Goal: Task Accomplishment & Management: Manage account settings

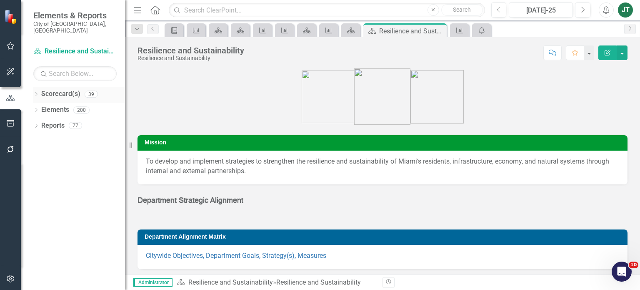
click at [36, 92] on icon "Dropdown" at bounding box center [36, 94] width 6 height 5
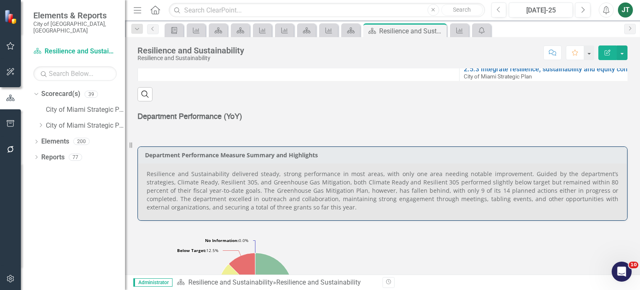
scroll to position [417, 0]
click at [40, 122] on icon "Dropdown" at bounding box center [40, 124] width 6 height 5
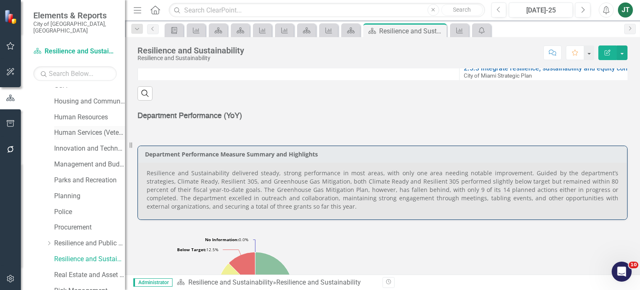
scroll to position [333, 0]
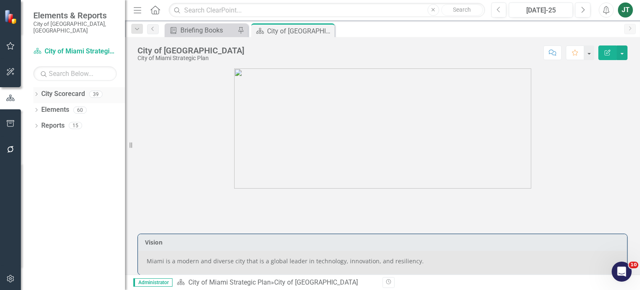
click at [34, 92] on icon "Dropdown" at bounding box center [36, 94] width 6 height 5
click at [43, 122] on icon "Dropdown" at bounding box center [40, 124] width 6 height 5
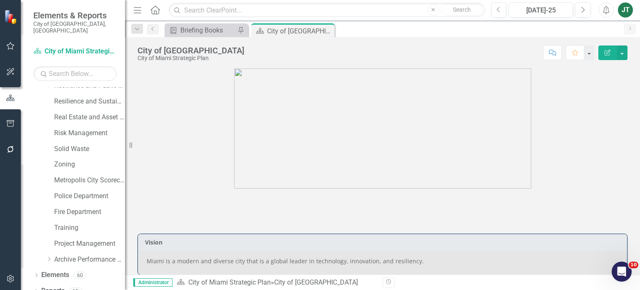
scroll to position [421, 0]
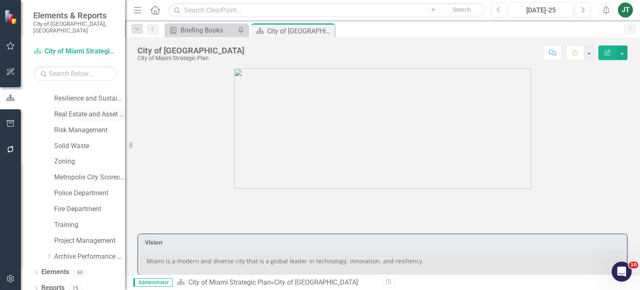
click at [80, 110] on link "Real Estate and Asset Management" at bounding box center [89, 115] width 71 height 10
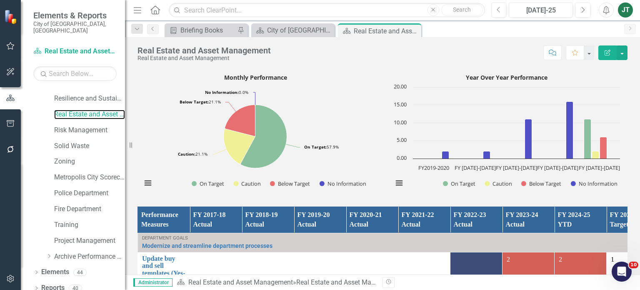
scroll to position [417, 0]
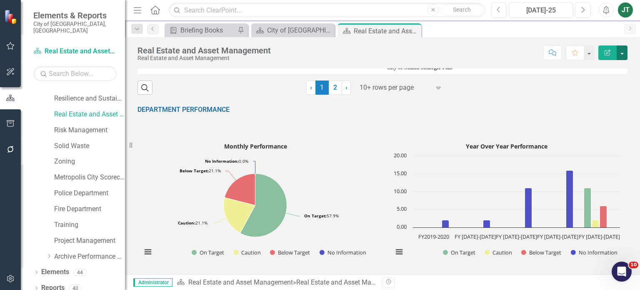
click at [621, 51] on button "button" at bounding box center [622, 52] width 11 height 15
click at [572, 85] on link "Edit Report Edit Layout" at bounding box center [592, 82] width 70 height 15
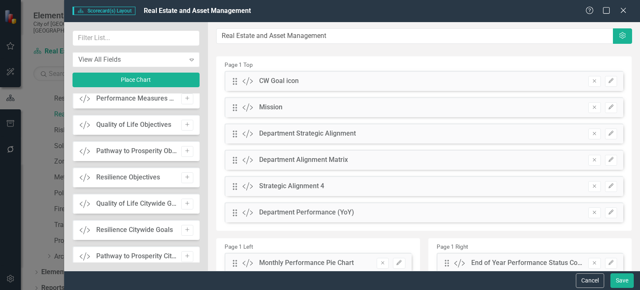
scroll to position [667, 0]
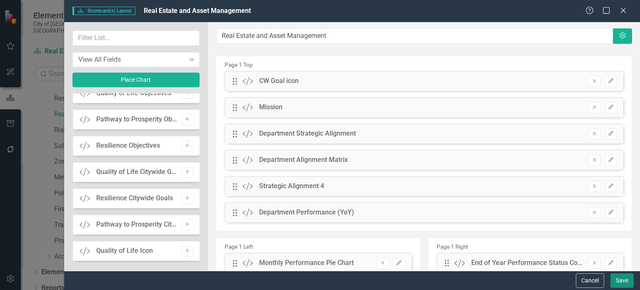
click at [627, 279] on button "Save" at bounding box center [621, 280] width 23 height 15
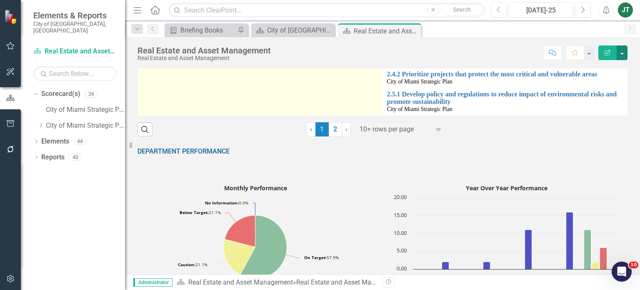
scroll to position [458, 0]
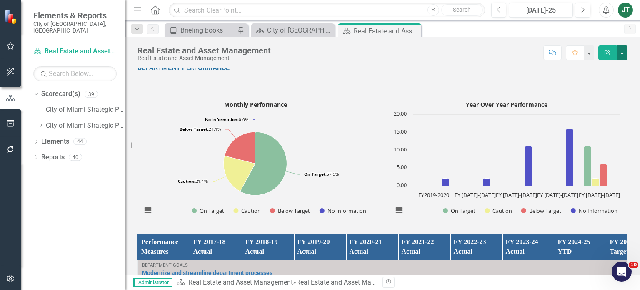
click at [623, 58] on button "button" at bounding box center [622, 52] width 11 height 15
click at [607, 80] on link "Edit Report Edit Layout" at bounding box center [592, 82] width 70 height 15
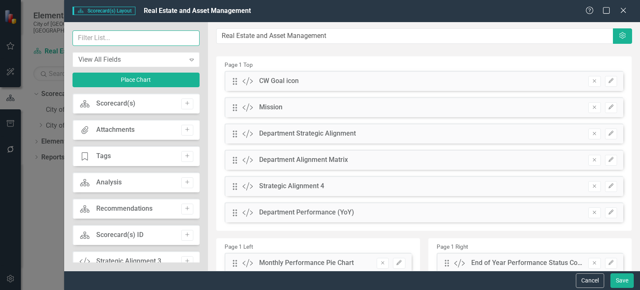
click at [102, 38] on input "text" at bounding box center [135, 37] width 127 height 15
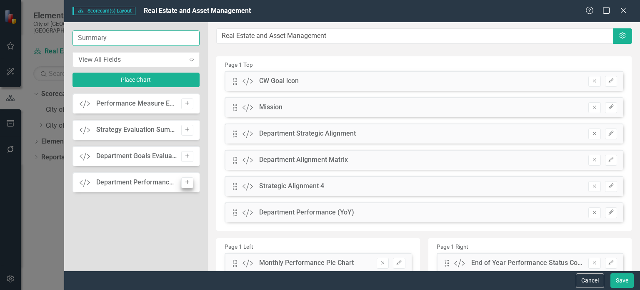
type input "Summary"
click at [186, 180] on icon "Add" at bounding box center [187, 182] width 6 height 5
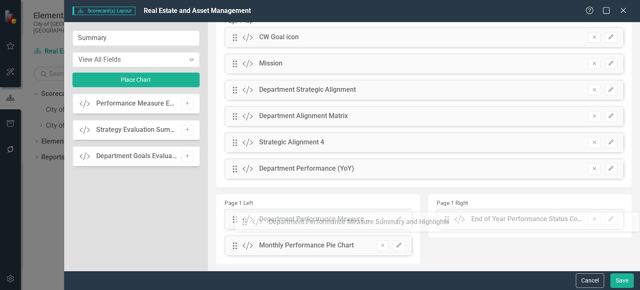
scroll to position [45, 0]
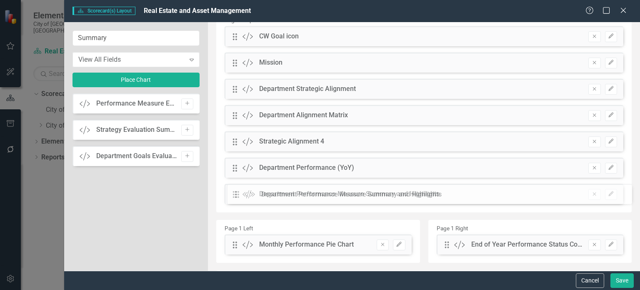
drag, startPoint x: 233, startPoint y: 78, endPoint x: 242, endPoint y: 190, distance: 112.0
click at [620, 275] on button "Save" at bounding box center [621, 280] width 23 height 15
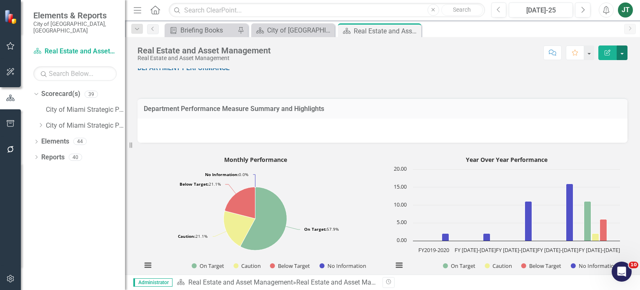
click at [624, 51] on button "button" at bounding box center [622, 52] width 11 height 15
click at [597, 83] on link "Edit Report Edit Layout" at bounding box center [592, 82] width 70 height 15
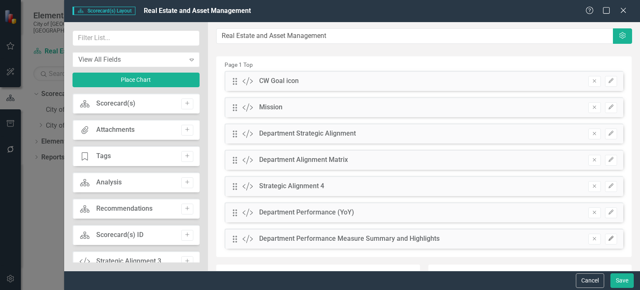
click at [608, 238] on icon "Edit" at bounding box center [611, 238] width 6 height 5
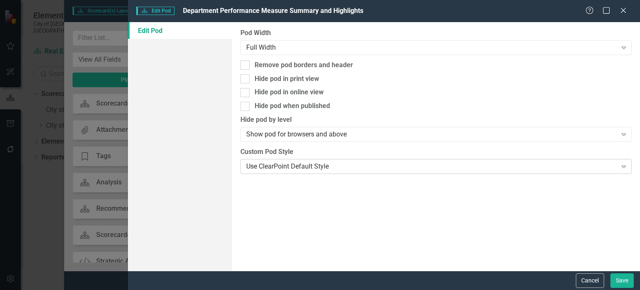
click at [272, 164] on div "Use ClearPoint Default Style" at bounding box center [431, 166] width 370 height 10
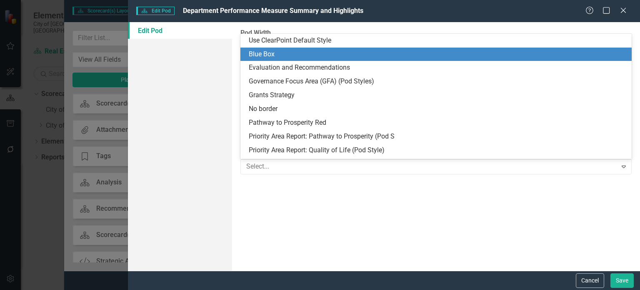
click at [273, 54] on div "Blue Box" at bounding box center [438, 55] width 378 height 10
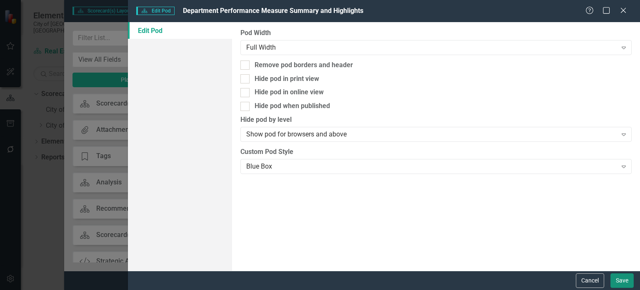
click at [624, 278] on button "Save" at bounding box center [621, 280] width 23 height 15
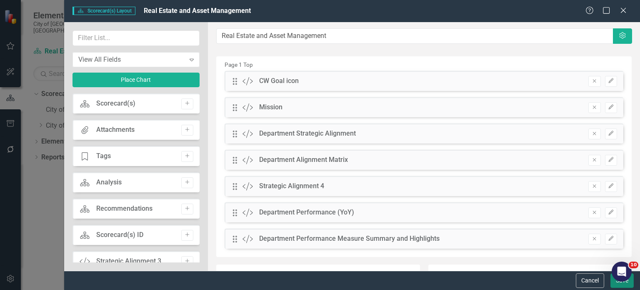
click at [623, 285] on button "Save" at bounding box center [621, 280] width 23 height 15
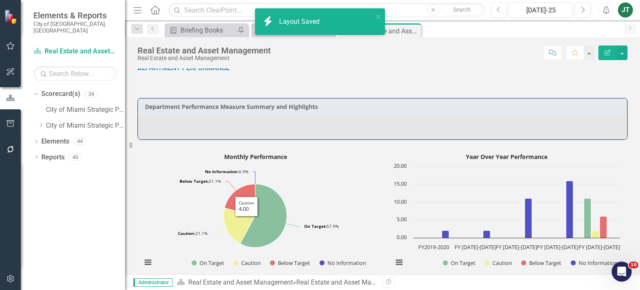
click at [154, 128] on div at bounding box center [382, 127] width 489 height 24
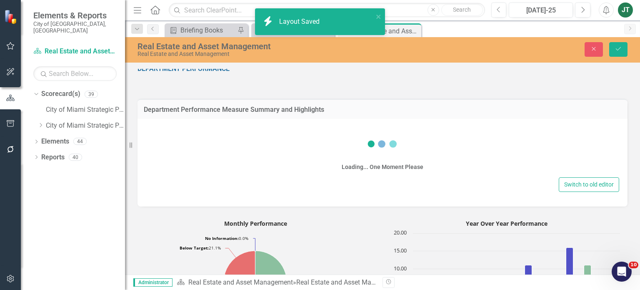
click at [162, 138] on div "Loading... One Moment Please" at bounding box center [382, 150] width 473 height 50
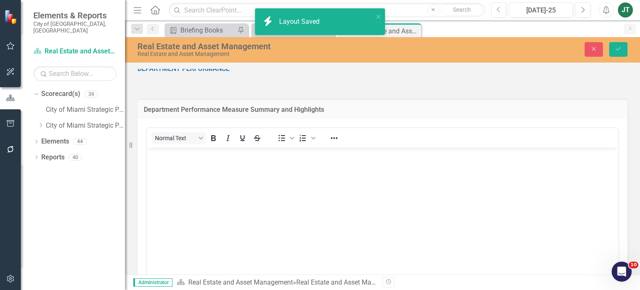
scroll to position [0, 0]
click at [157, 131] on div "Normal Text" at bounding box center [208, 138] width 123 height 16
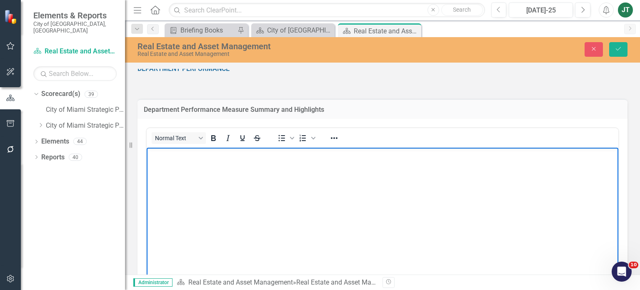
click at [165, 160] on body "Rich Text Area. Press ALT-0 for help." at bounding box center [383, 209] width 472 height 125
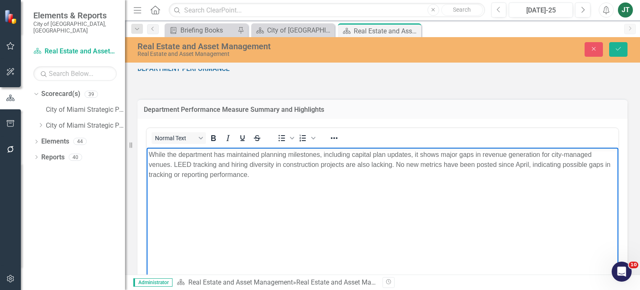
click at [285, 185] on body "While the department has maintained planning milestones, including capital plan…" at bounding box center [383, 209] width 472 height 125
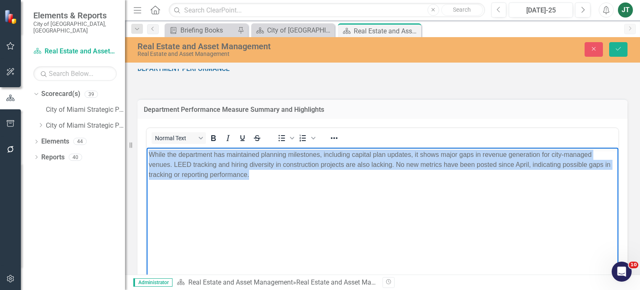
drag, startPoint x: 346, startPoint y: 183, endPoint x: 59, endPoint y: 132, distance: 291.2
click at [147, 147] on html "While the department has maintained planning milestones, including capital plan…" at bounding box center [383, 209] width 472 height 125
click at [333, 137] on icon "Reveal or hide additional toolbar items" at bounding box center [334, 138] width 10 height 10
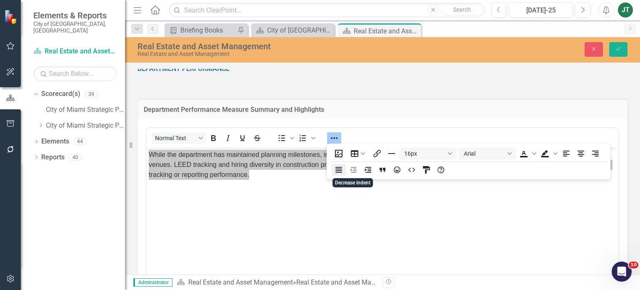
click at [340, 171] on icon "Justify" at bounding box center [339, 170] width 10 height 10
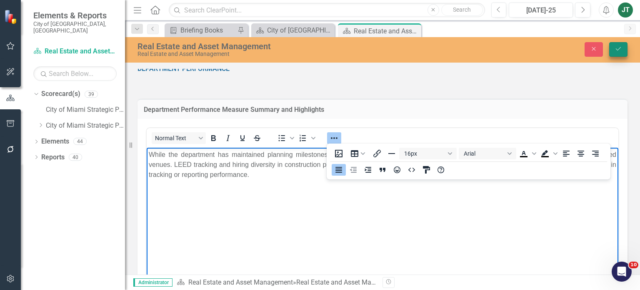
click at [624, 45] on button "Save" at bounding box center [618, 49] width 18 height 15
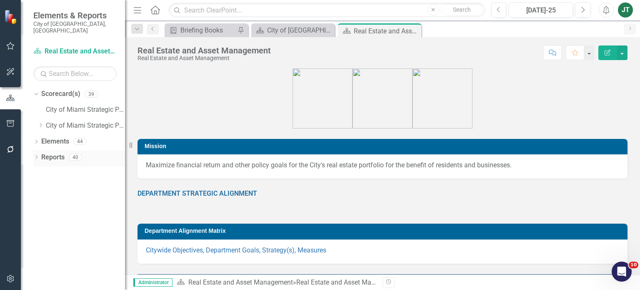
drag, startPoint x: 56, startPoint y: 150, endPoint x: 123, endPoint y: 166, distance: 69.0
click at [56, 152] on link "Reports" at bounding box center [52, 157] width 23 height 10
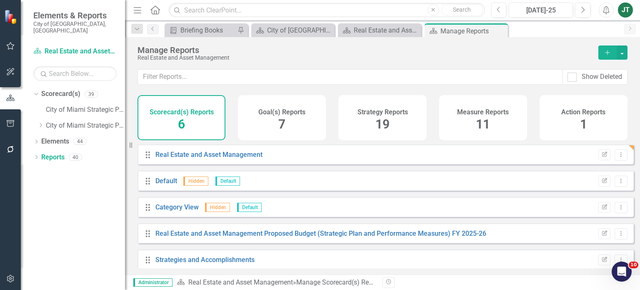
click at [497, 125] on div "Measure Reports 11" at bounding box center [483, 117] width 88 height 45
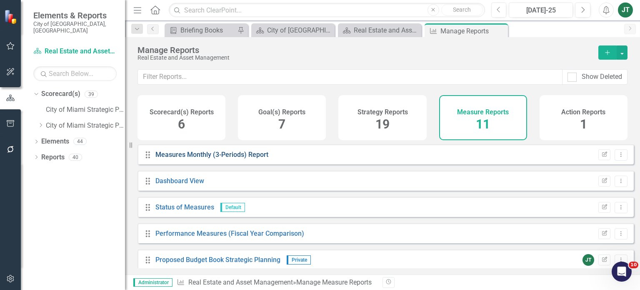
click at [243, 158] on link "Measures Monthly (3-Periods) Report" at bounding box center [211, 154] width 113 height 8
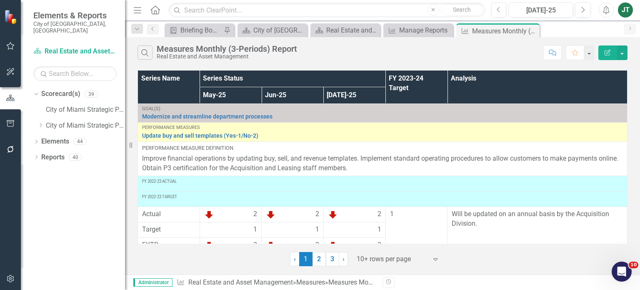
click at [609, 52] on icon "button" at bounding box center [607, 53] width 6 height 6
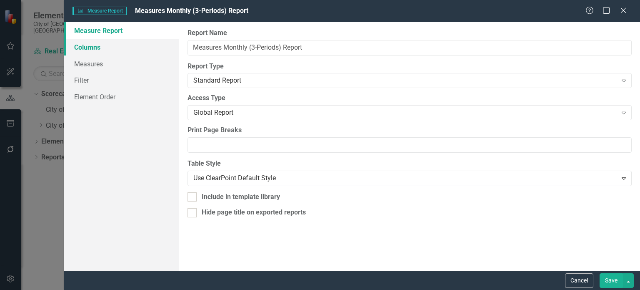
click at [68, 53] on link "Columns" at bounding box center [121, 47] width 115 height 17
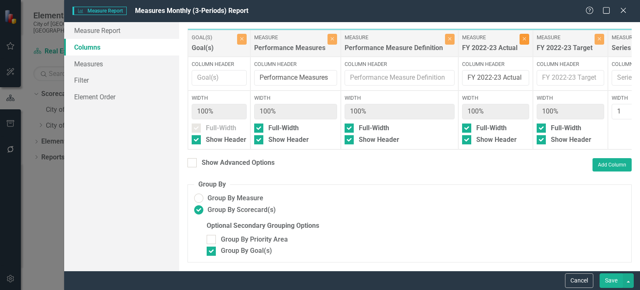
click at [519, 40] on button "Close" at bounding box center [524, 39] width 10 height 11
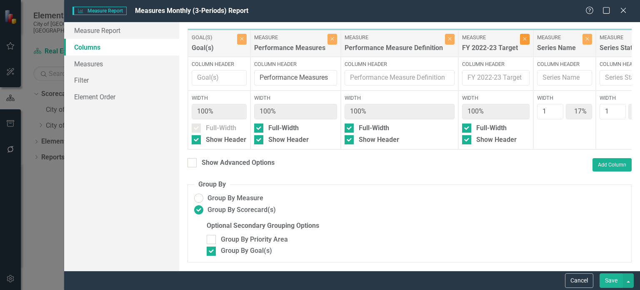
click at [523, 40] on icon "Close" at bounding box center [525, 38] width 4 height 5
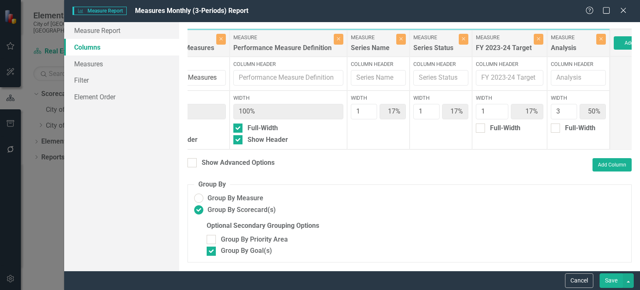
scroll to position [0, 150]
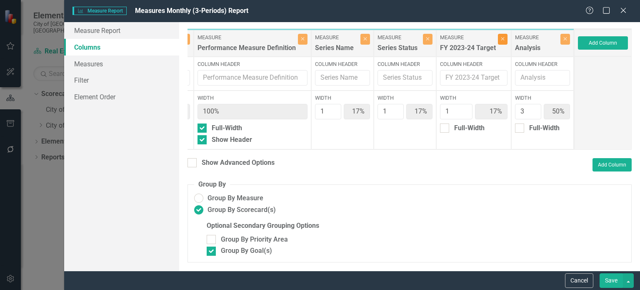
click at [501, 38] on icon "Close" at bounding box center [503, 38] width 4 height 5
type input "20%"
type input "60%"
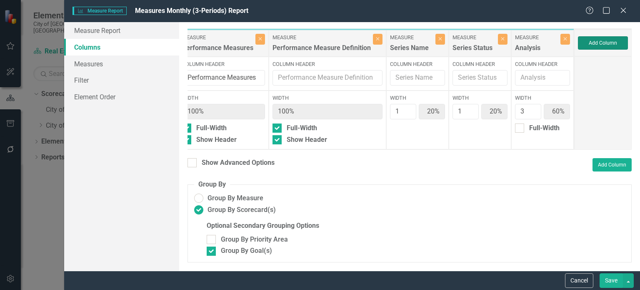
click at [607, 41] on button "Add Column" at bounding box center [603, 42] width 50 height 13
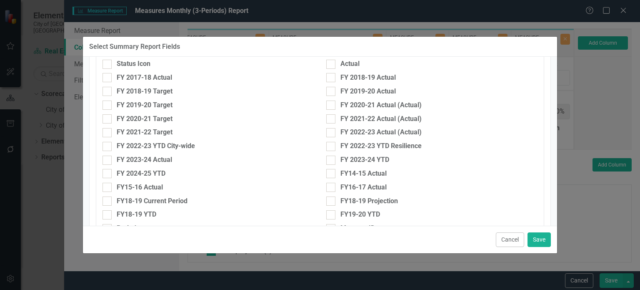
scroll to position [333, 0]
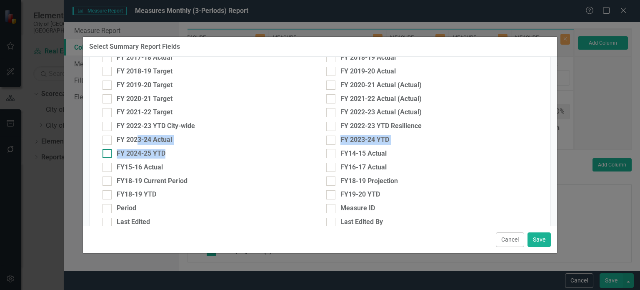
drag, startPoint x: 137, startPoint y: 138, endPoint x: 207, endPoint y: 154, distance: 72.6
click at [202, 155] on div "Measures Owner Collaborators Reporting Frequency Attachments Discussion Tags FY…" at bounding box center [319, 19] width 447 height 452
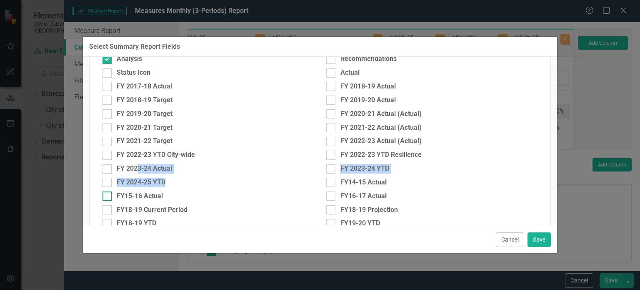
scroll to position [317, 0]
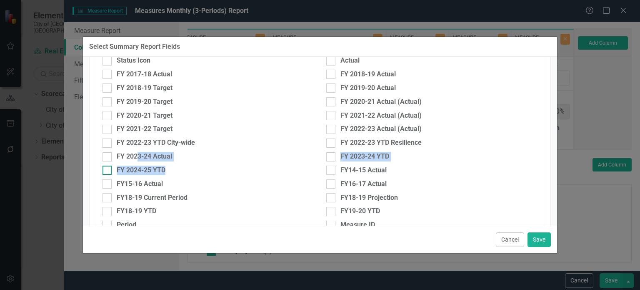
click at [213, 165] on div "FY 2024-25 YTD" at bounding box center [207, 170] width 211 height 10
click at [108, 165] on input "FY 2024-25 YTD" at bounding box center [104, 167] width 5 height 5
click at [132, 169] on div "FY 2024-25 YTD" at bounding box center [141, 170] width 49 height 10
click at [108, 169] on input "FY 2024-25 YTD" at bounding box center [104, 167] width 5 height 5
checkbox input "false"
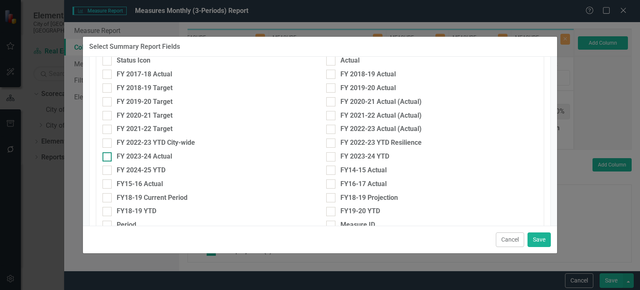
click at [137, 155] on div "FY 2023-24 Actual" at bounding box center [144, 157] width 55 height 10
click at [108, 155] on input "FY 2023-24 Actual" at bounding box center [104, 154] width 5 height 5
checkbox input "true"
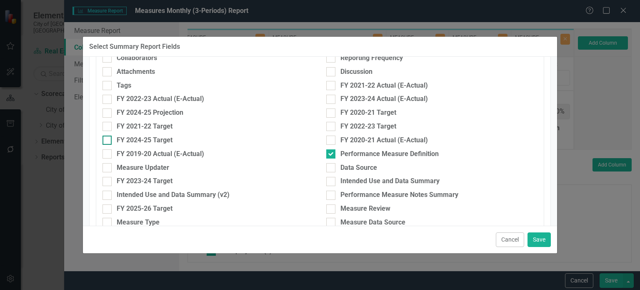
scroll to position [67, 0]
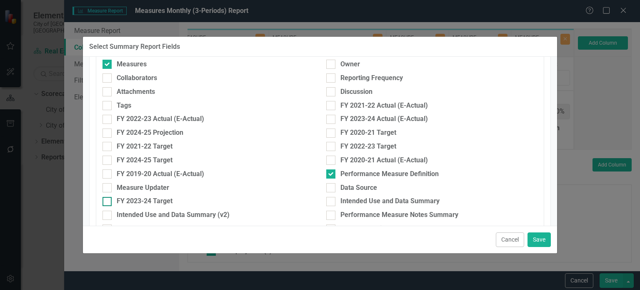
click at [123, 200] on div "FY 2023-24 Target" at bounding box center [145, 201] width 56 height 10
click at [108, 200] on input "FY 2023-24 Target" at bounding box center [104, 199] width 5 height 5
checkbox input "true"
click at [528, 238] on button "Save" at bounding box center [538, 239] width 23 height 15
type input "14%"
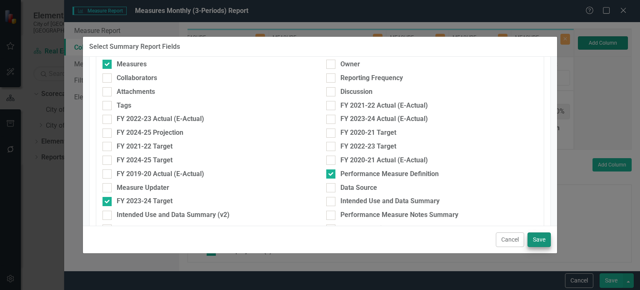
type input "14%"
type input "43%"
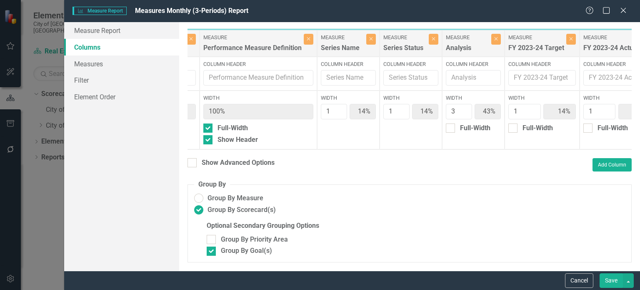
scroll to position [0, 177]
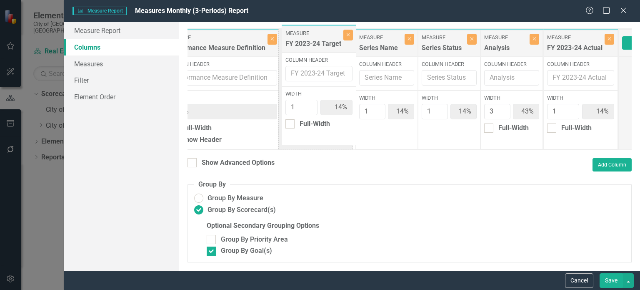
drag, startPoint x: 510, startPoint y: 46, endPoint x: 330, endPoint y: 40, distance: 179.7
click at [330, 40] on div "Goal(s) Goal(s) Close Column Header Width 100% Full-Width Show Header Measure P…" at bounding box center [314, 88] width 608 height 121
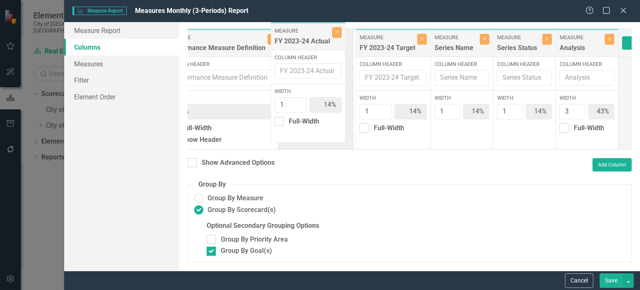
drag, startPoint x: 588, startPoint y: 46, endPoint x: 326, endPoint y: 49, distance: 262.5
click at [322, 42] on div "Goal(s) Goal(s) Close Column Header Width 100% Full-Width Show Header Measure P…" at bounding box center [314, 88] width 608 height 121
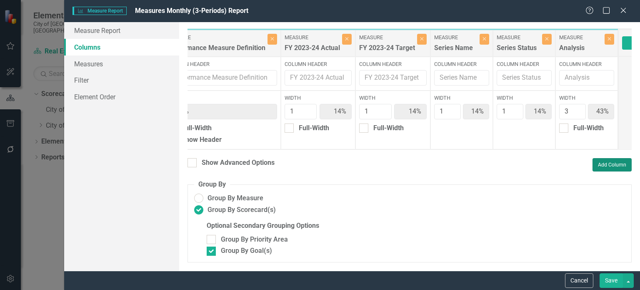
click at [607, 171] on button "Add Column" at bounding box center [611, 164] width 39 height 13
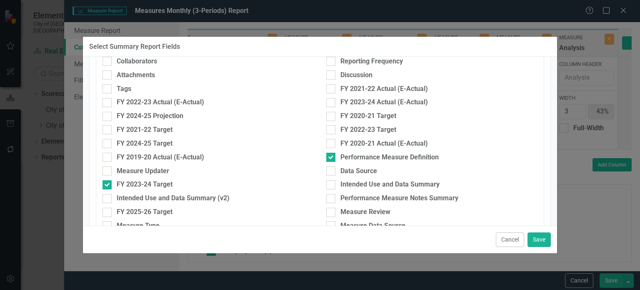
scroll to position [42, 0]
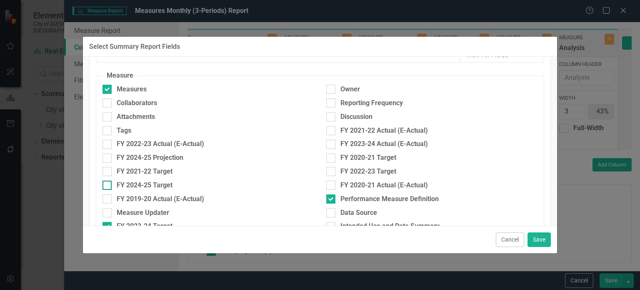
click at [132, 185] on div "FY 2024-25 Target" at bounding box center [145, 185] width 56 height 10
click at [108, 185] on input "FY 2024-25 Target" at bounding box center [104, 182] width 5 height 5
checkbox input "true"
click at [541, 235] on button "Save" at bounding box center [538, 239] width 23 height 15
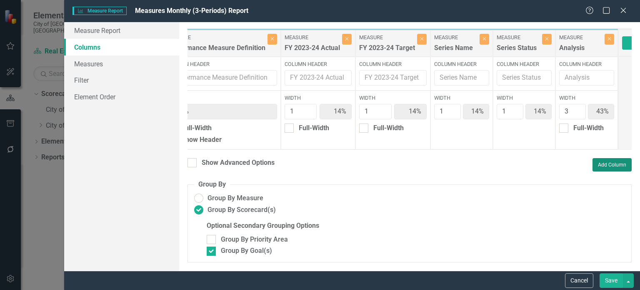
type input "13%"
type input "38%"
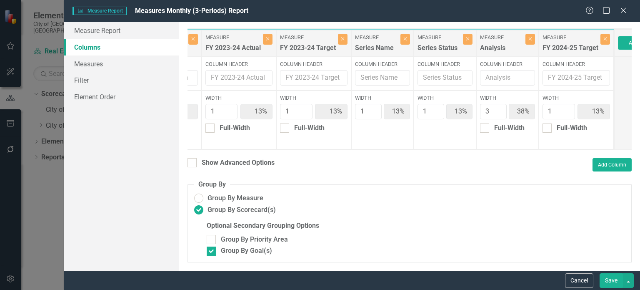
scroll to position [0, 299]
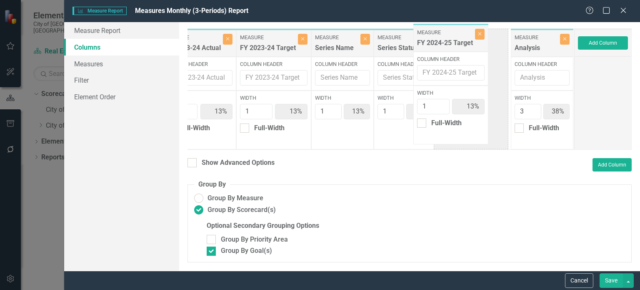
drag, startPoint x: 540, startPoint y: 45, endPoint x: 460, endPoint y: 40, distance: 80.1
click at [460, 40] on div "Goal(s) Goal(s) Close Column Header Width 100% Full-Width Show Header Measure P…" at bounding box center [232, 88] width 683 height 121
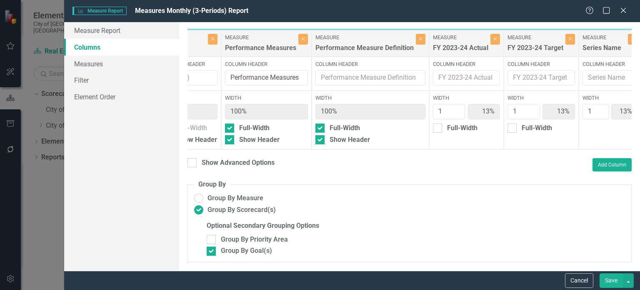
scroll to position [0, 0]
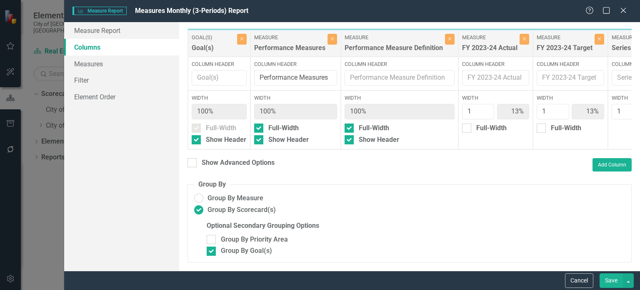
drag, startPoint x: 482, startPoint y: 127, endPoint x: 528, endPoint y: 128, distance: 46.2
click at [482, 127] on div "Full-Width" at bounding box center [491, 128] width 30 height 10
click at [467, 127] on input "Full-Width" at bounding box center [464, 125] width 5 height 5
checkbox input "true"
type input "100%"
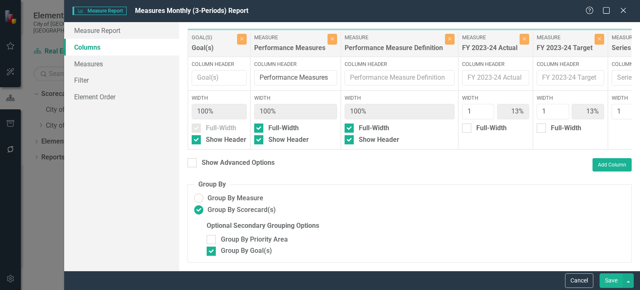
type input "14%"
type input "43%"
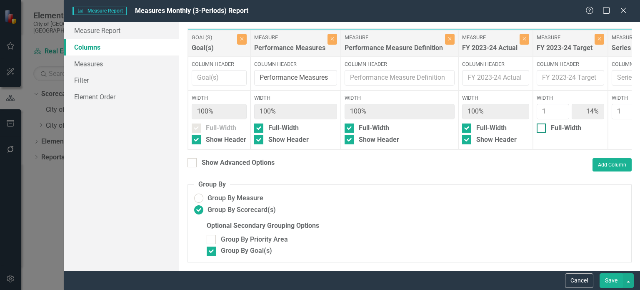
click at [552, 128] on div "Full-Width" at bounding box center [566, 128] width 30 height 10
click at [542, 128] on input "Full-Width" at bounding box center [539, 125] width 5 height 5
checkbox input "true"
type input "100%"
type input "17%"
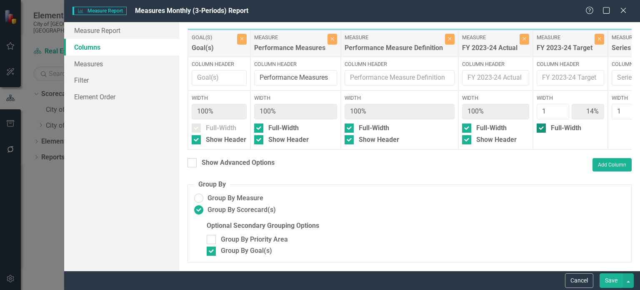
type input "17%"
type input "50%"
click at [607, 277] on button "Save" at bounding box center [610, 280] width 23 height 15
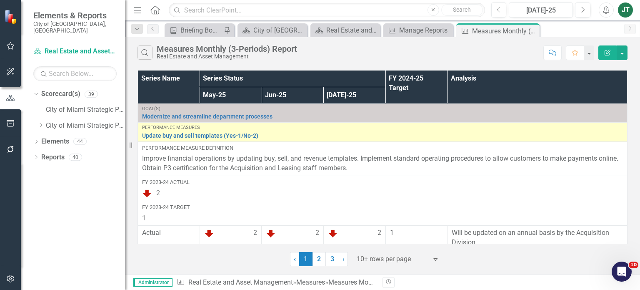
click at [609, 50] on icon "button" at bounding box center [607, 53] width 6 height 6
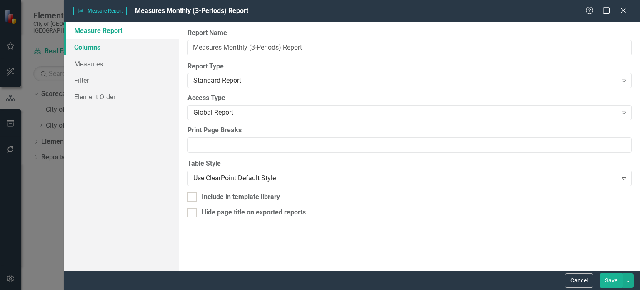
click at [110, 47] on link "Columns" at bounding box center [121, 47] width 115 height 17
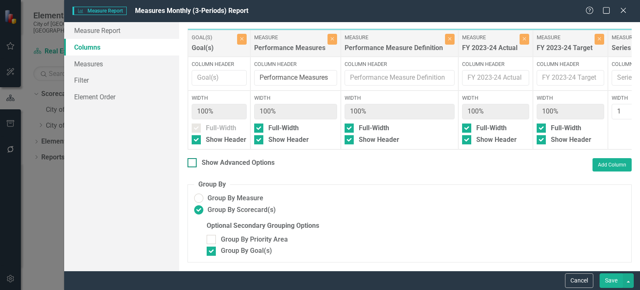
click at [210, 167] on div "Show Advanced Options" at bounding box center [238, 163] width 73 height 10
click at [193, 163] on input "Show Advanced Options" at bounding box center [189, 160] width 5 height 5
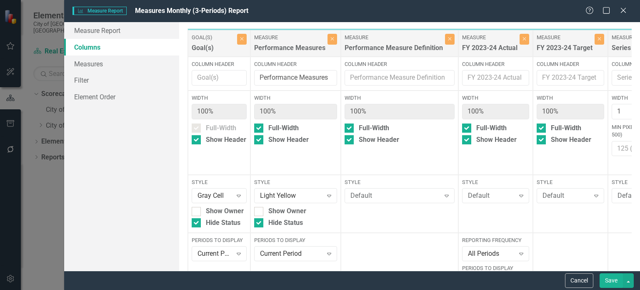
scroll to position [42, 0]
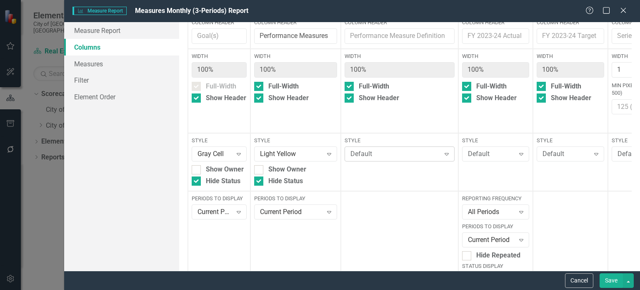
click at [366, 150] on div "Default" at bounding box center [395, 154] width 90 height 10
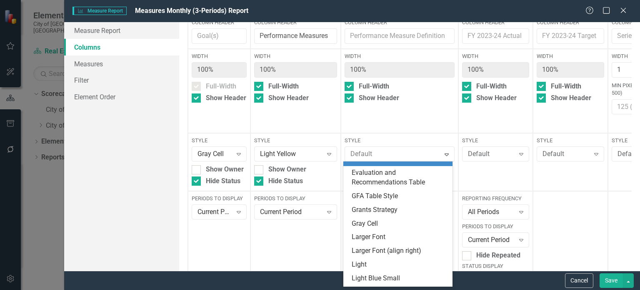
scroll to position [125, 0]
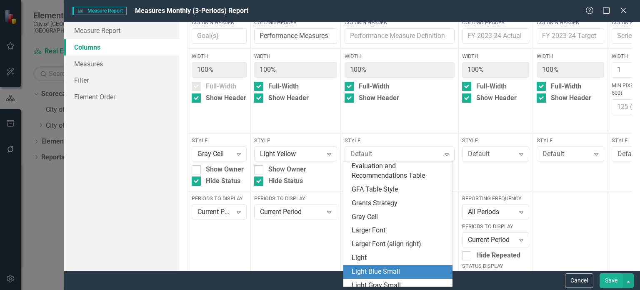
click at [370, 269] on div "Light Blue Small" at bounding box center [400, 272] width 96 height 10
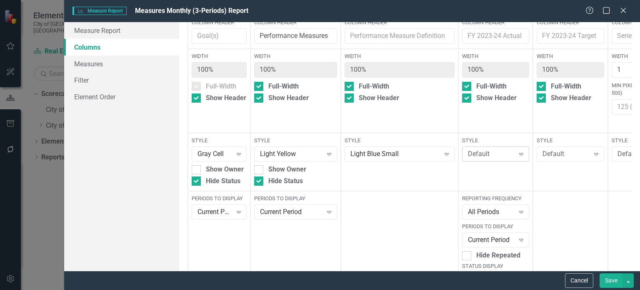
click at [475, 153] on div "Default" at bounding box center [491, 154] width 47 height 10
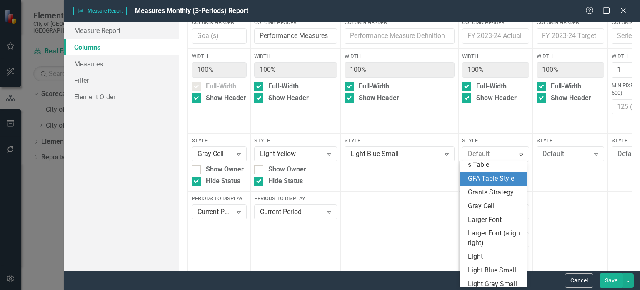
scroll to position [208, 0]
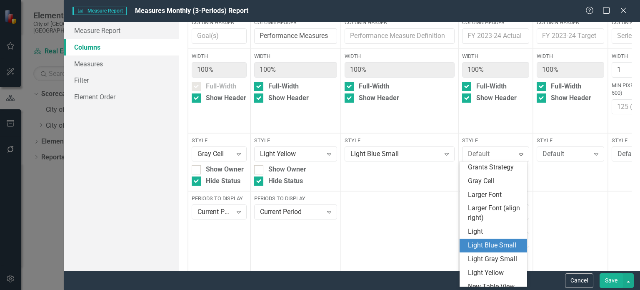
click at [486, 243] on div "Light Blue Small" at bounding box center [495, 245] width 54 height 10
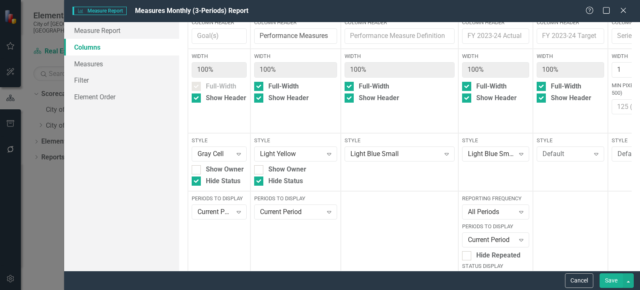
click at [610, 280] on button "Save" at bounding box center [610, 280] width 23 height 15
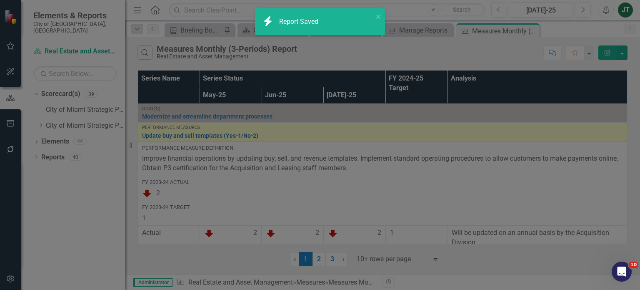
checkbox input "false"
radio input "false"
checkbox input "false"
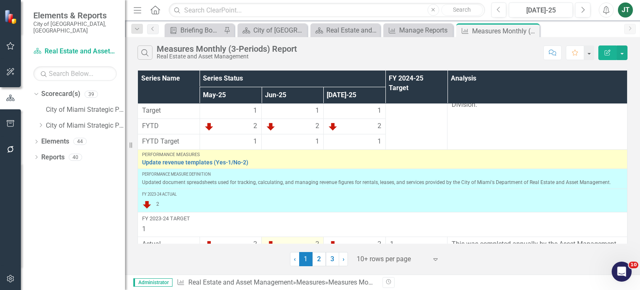
scroll to position [125, 0]
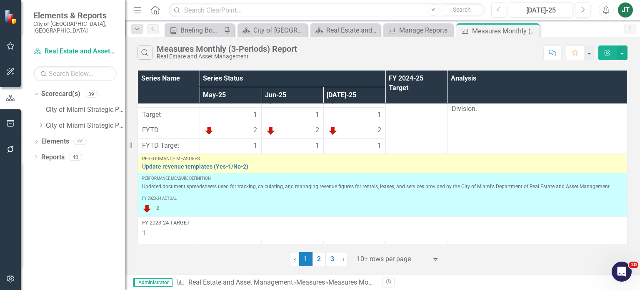
click at [605, 51] on icon "button" at bounding box center [607, 53] width 6 height 6
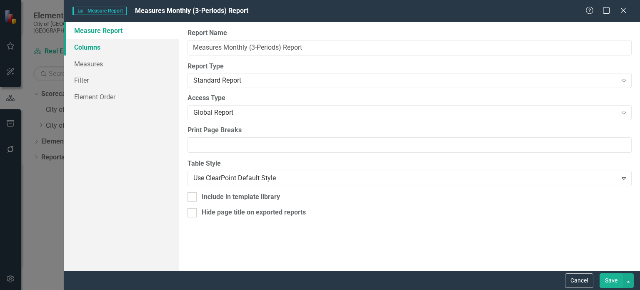
click at [93, 45] on link "Columns" at bounding box center [121, 47] width 115 height 17
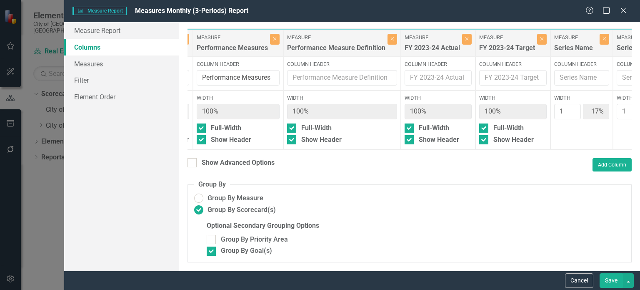
scroll to position [0, 70]
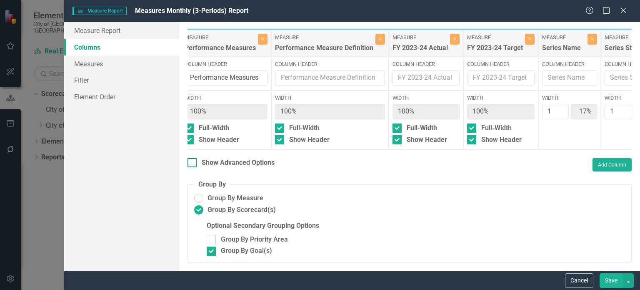
click at [233, 165] on div "Show Advanced Options" at bounding box center [238, 163] width 73 height 10
click at [193, 163] on input "Show Advanced Options" at bounding box center [189, 160] width 5 height 5
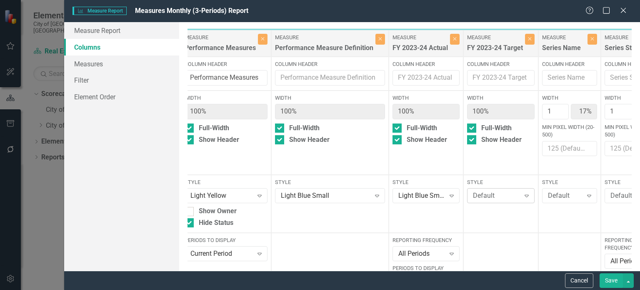
click at [496, 191] on div "Default" at bounding box center [496, 196] width 47 height 10
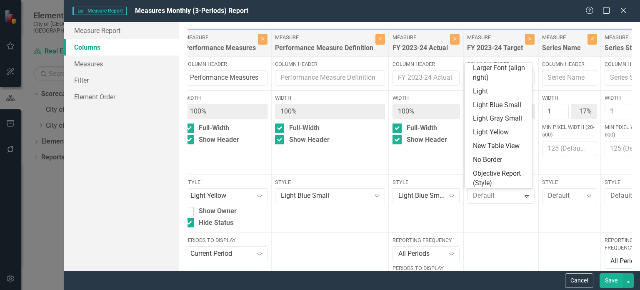
scroll to position [250, 0]
click at [499, 103] on div "Light Blue Small" at bounding box center [500, 105] width 54 height 10
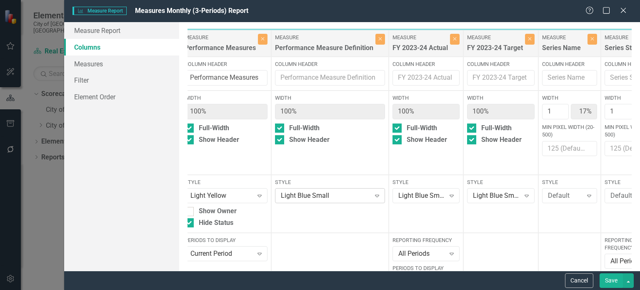
click at [339, 202] on div "Style Light Blue Small Expand" at bounding box center [329, 204] width 117 height 58
click at [339, 198] on div "Light Blue Small" at bounding box center [326, 196] width 90 height 10
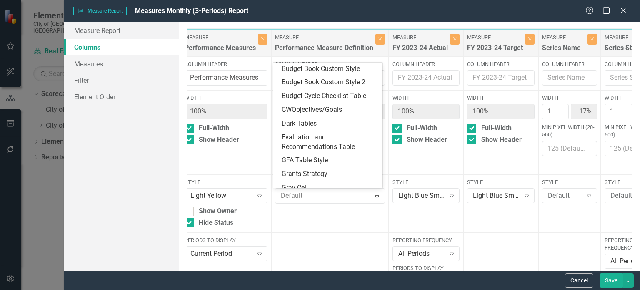
scroll to position [0, 0]
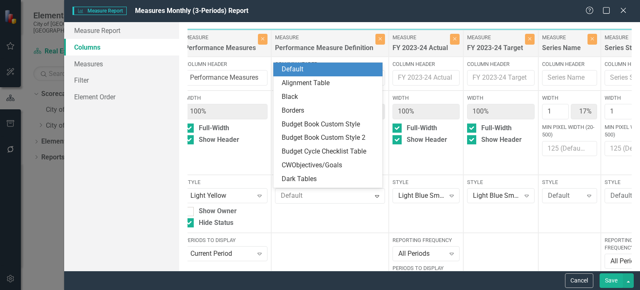
click at [323, 65] on div "Default" at bounding box center [330, 70] width 96 height 10
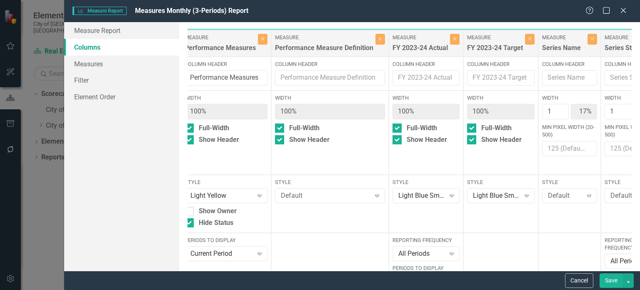
click at [620, 278] on button "Save" at bounding box center [610, 280] width 23 height 15
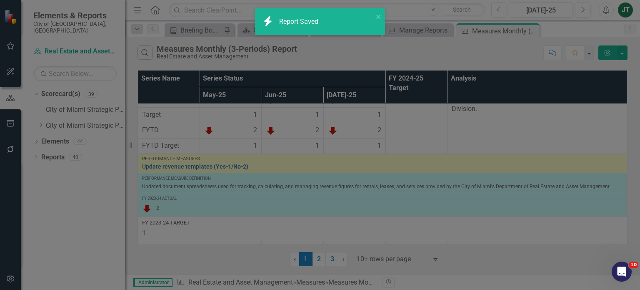
checkbox input "false"
radio input "false"
checkbox input "false"
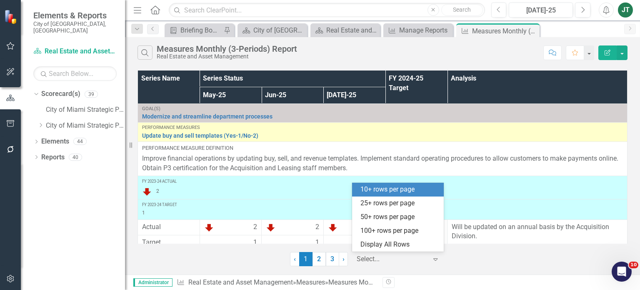
click at [398, 260] on div at bounding box center [392, 258] width 71 height 11
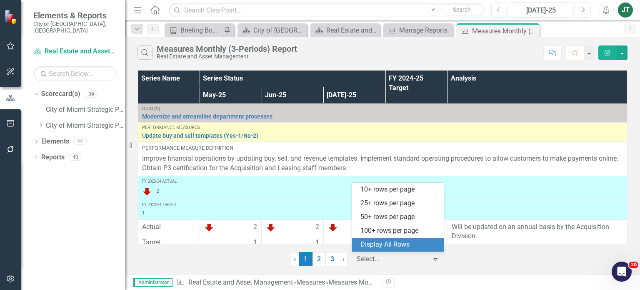
click at [415, 248] on div "Display All Rows" at bounding box center [399, 245] width 78 height 10
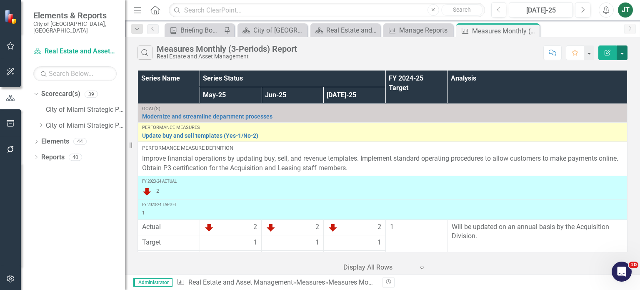
click at [624, 51] on button "button" at bounding box center [622, 52] width 11 height 15
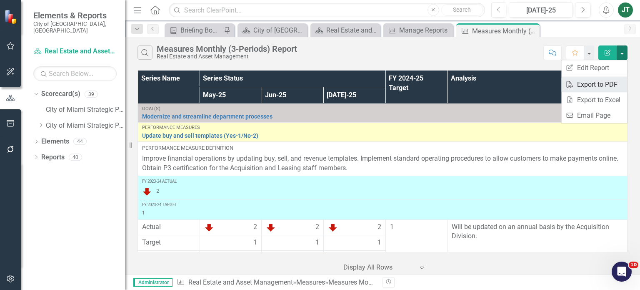
click at [591, 85] on link "PDF Export to PDF" at bounding box center [594, 84] width 66 height 15
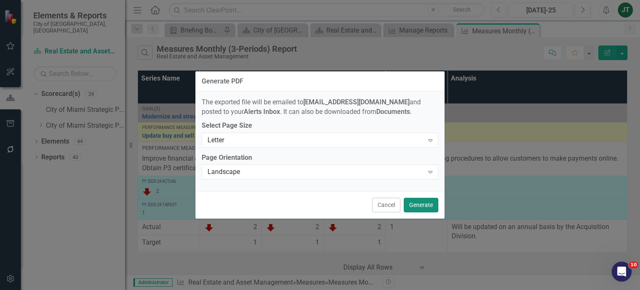
click at [417, 207] on button "Generate" at bounding box center [421, 204] width 35 height 15
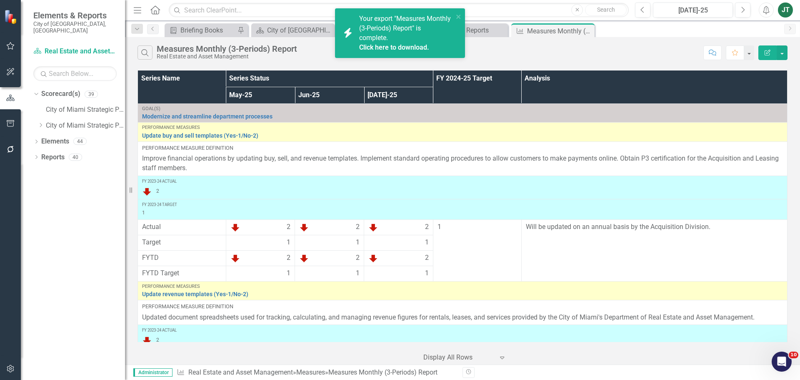
click at [414, 47] on link "Click here to download." at bounding box center [394, 47] width 70 height 8
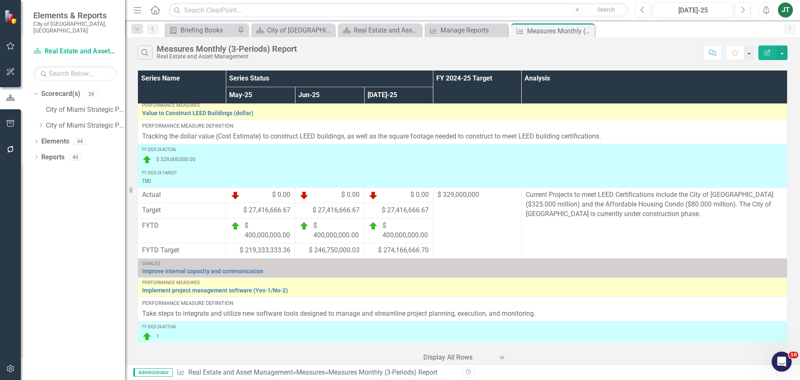
scroll to position [2958, 0]
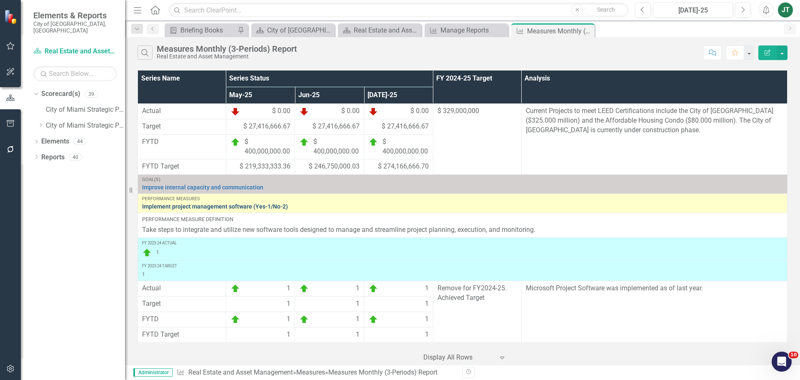
click at [235, 204] on link "Implement project management software (Yes-1/No-2)" at bounding box center [462, 206] width 641 height 6
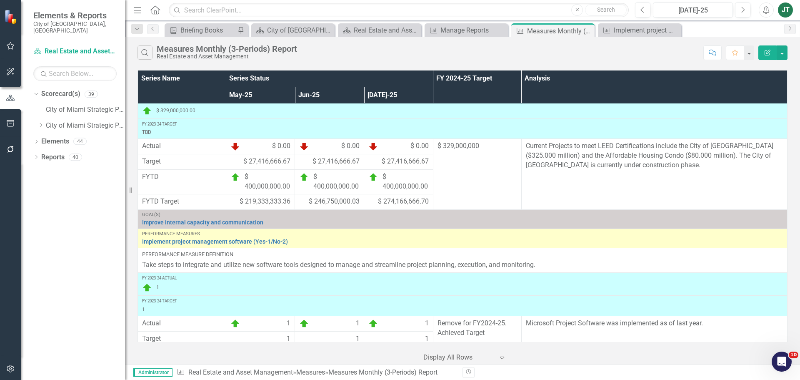
scroll to position [2958, 0]
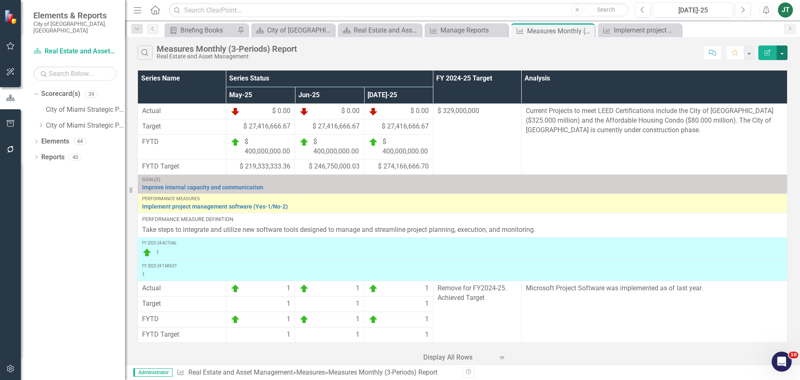
click at [639, 55] on button "button" at bounding box center [782, 52] width 11 height 15
click at [639, 69] on link "Edit Report Edit Report" at bounding box center [754, 67] width 66 height 15
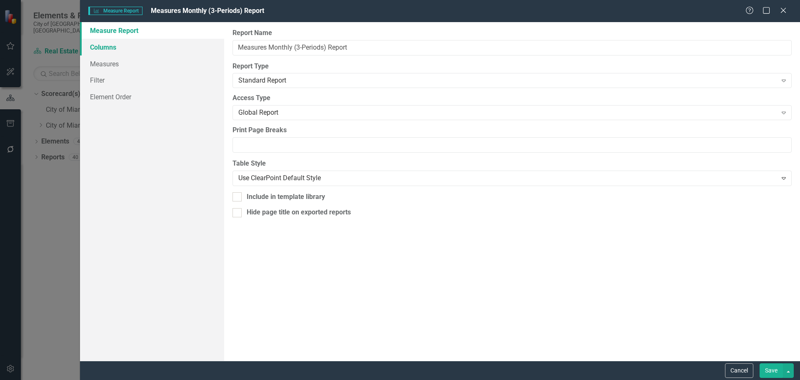
click at [132, 51] on link "Columns" at bounding box center [152, 47] width 144 height 17
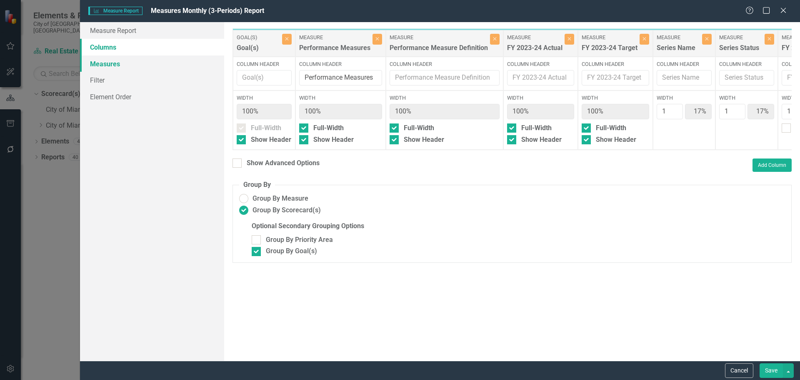
click at [128, 65] on link "Measures" at bounding box center [152, 63] width 144 height 17
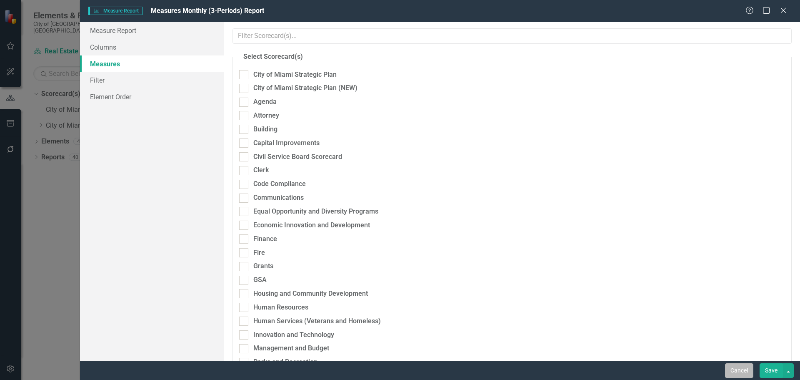
click at [639, 289] on button "Cancel" at bounding box center [739, 370] width 28 height 15
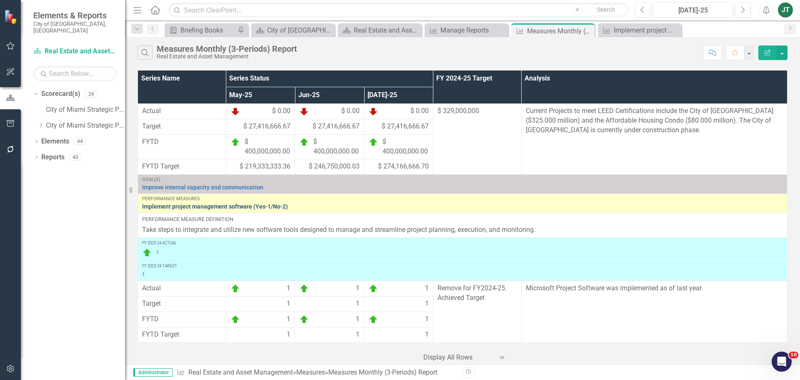
click at [176, 203] on link "Implement project management software (Yes-1/No-2)" at bounding box center [462, 206] width 641 height 6
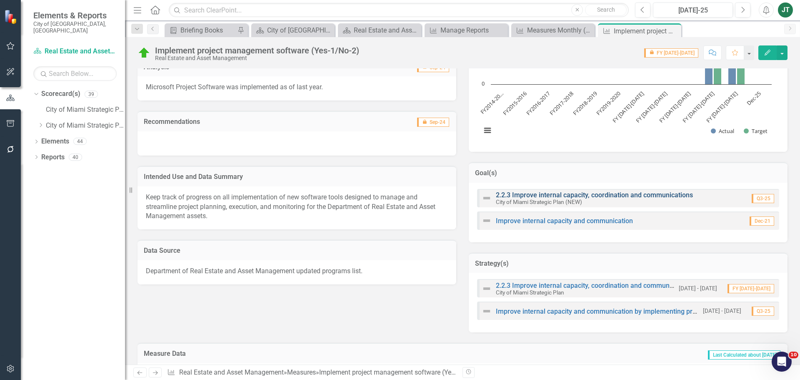
scroll to position [208, 0]
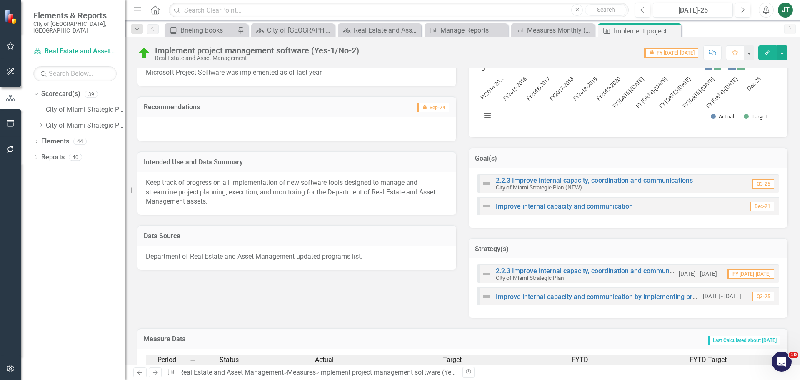
click at [639, 157] on h3 "Goal(s)" at bounding box center [628, 158] width 306 height 7
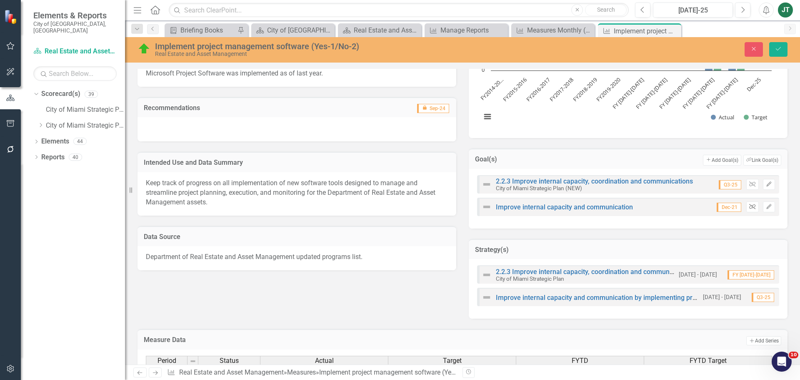
click at [639, 207] on icon "Unlink" at bounding box center [752, 206] width 6 height 5
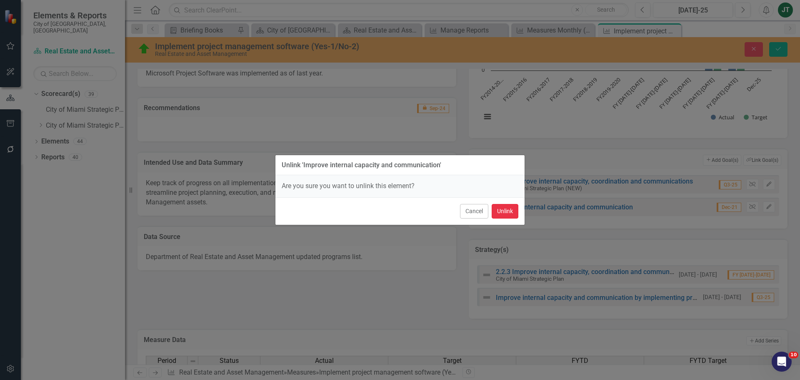
click at [503, 210] on button "Unlink" at bounding box center [505, 211] width 27 height 15
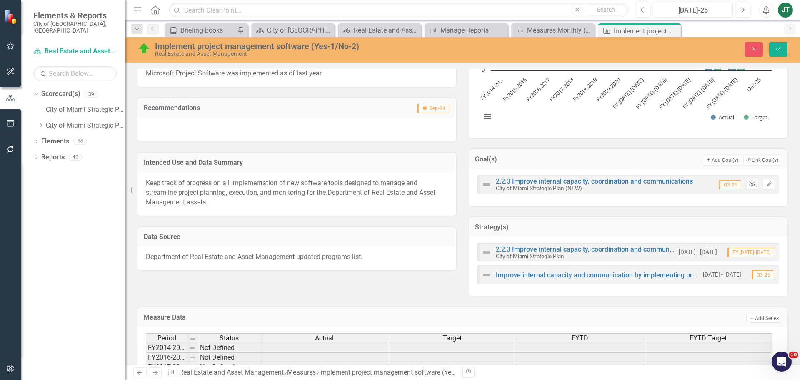
click at [639, 182] on button "Unlink" at bounding box center [752, 184] width 12 height 11
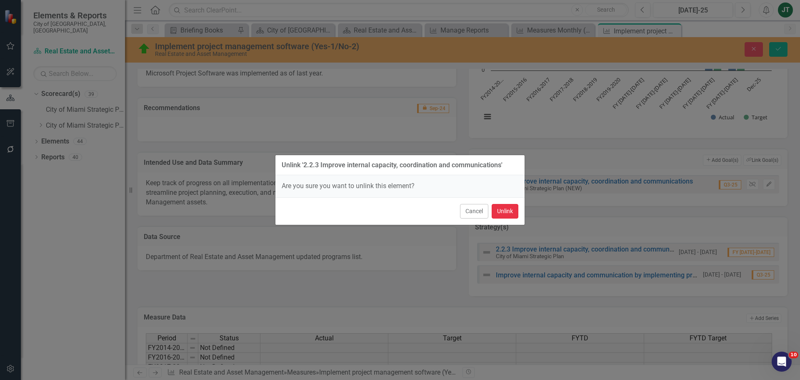
click at [494, 207] on button "Unlink" at bounding box center [505, 211] width 27 height 15
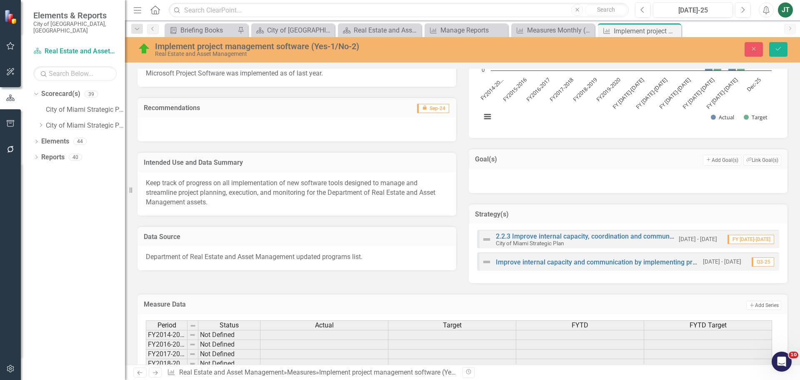
click at [639, 217] on h3 "Strategy(s)" at bounding box center [628, 213] width 306 height 7
click at [639, 238] on icon "Unlink" at bounding box center [752, 239] width 6 height 5
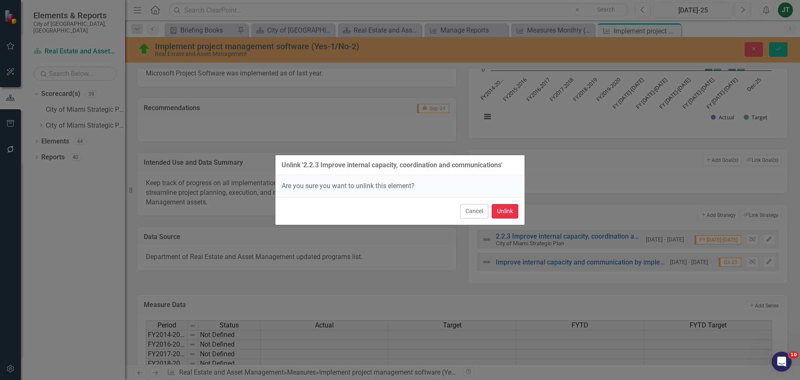
click at [509, 212] on button "Unlink" at bounding box center [505, 211] width 27 height 15
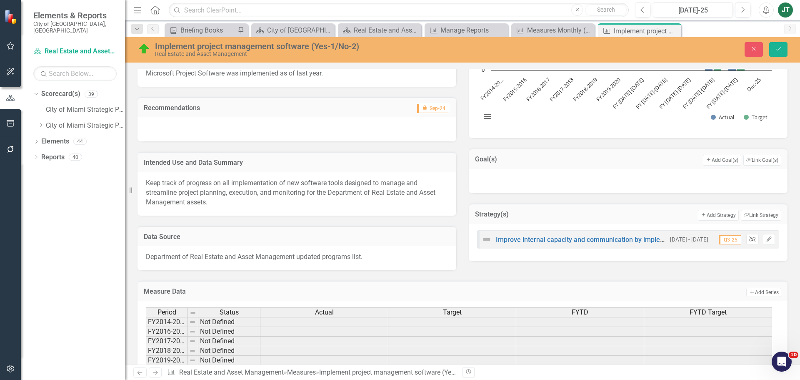
click at [639, 239] on icon "Unlink" at bounding box center [752, 239] width 6 height 5
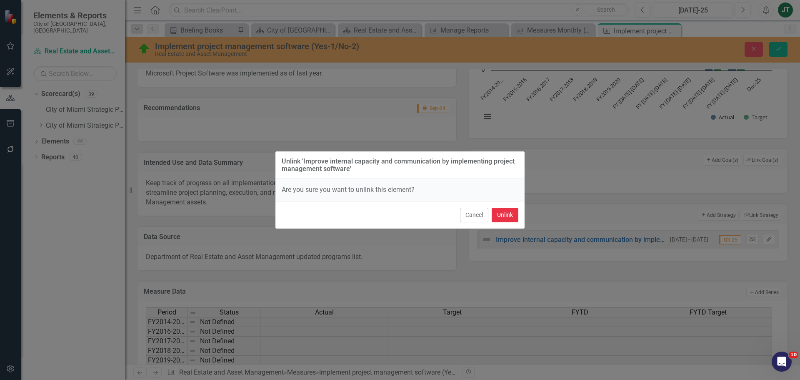
click at [510, 220] on button "Unlink" at bounding box center [505, 214] width 27 height 15
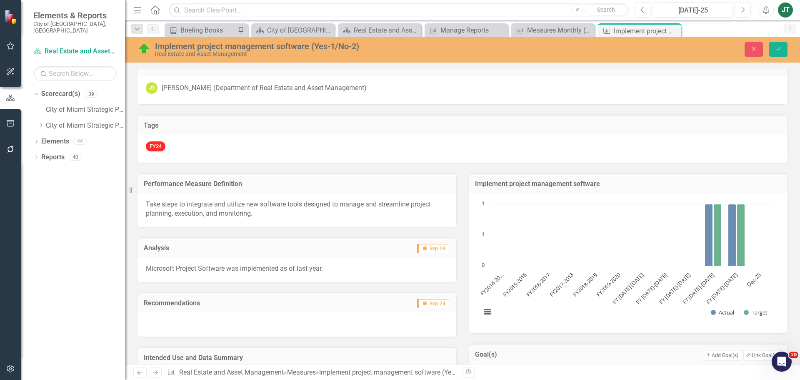
scroll to position [0, 0]
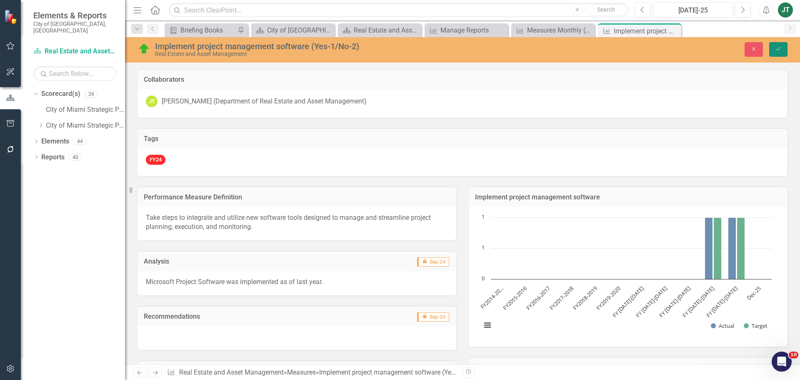
click at [639, 52] on icon "Save" at bounding box center [777, 49] width 7 height 6
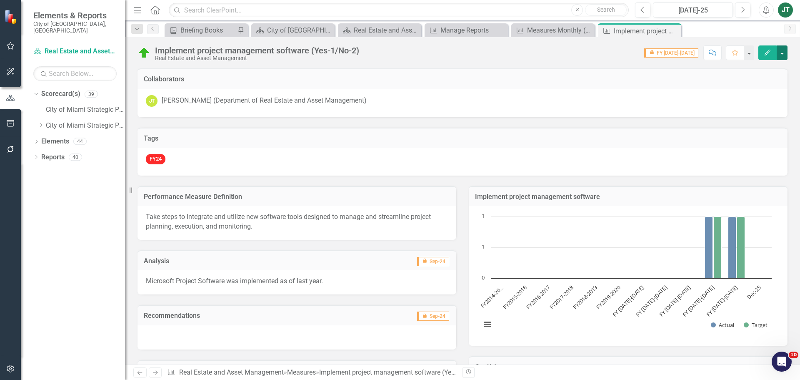
click at [639, 53] on button "button" at bounding box center [782, 52] width 11 height 15
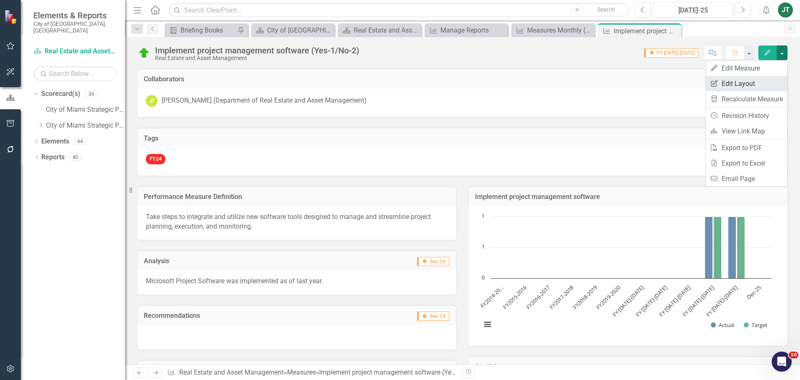
click at [639, 80] on link "Edit Report Edit Layout" at bounding box center [746, 83] width 81 height 15
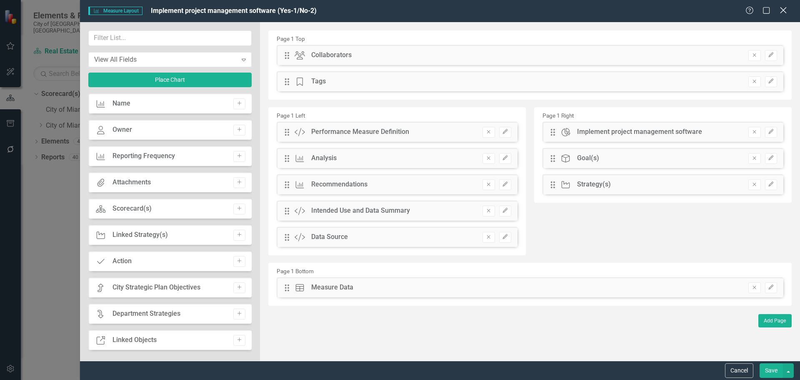
click at [639, 10] on icon "Close" at bounding box center [783, 10] width 10 height 8
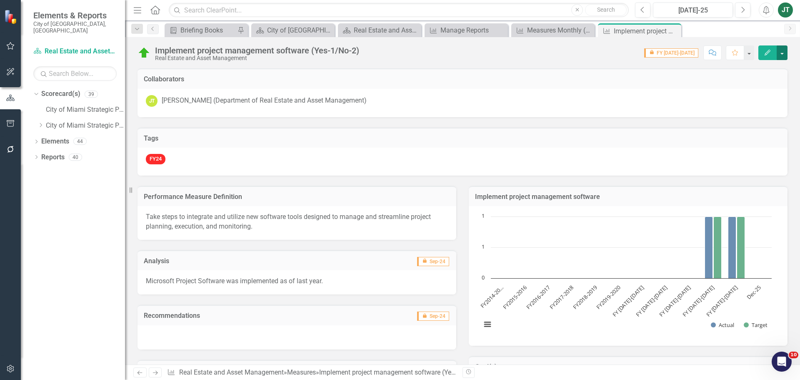
click at [639, 48] on button "button" at bounding box center [782, 52] width 11 height 15
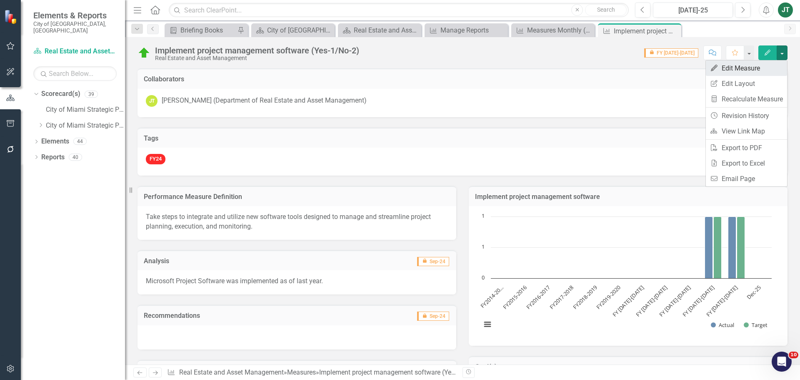
click at [639, 69] on link "Edit Edit Measure" at bounding box center [746, 67] width 81 height 15
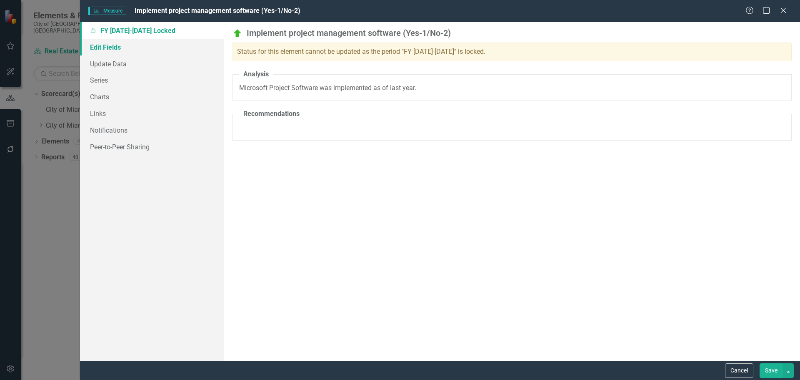
click at [100, 47] on link "Edit Fields" at bounding box center [152, 47] width 144 height 17
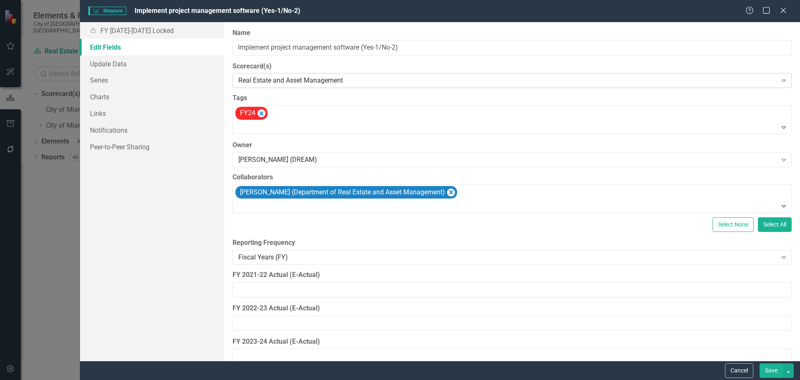
click at [256, 82] on div "Real Estate and Asset Management" at bounding box center [507, 81] width 539 height 10
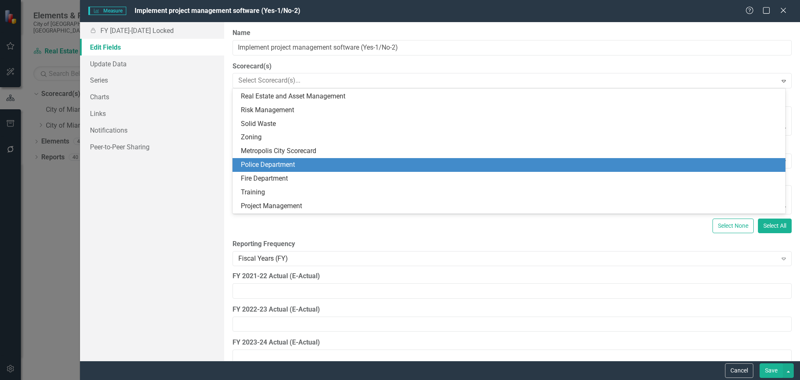
scroll to position [409, 0]
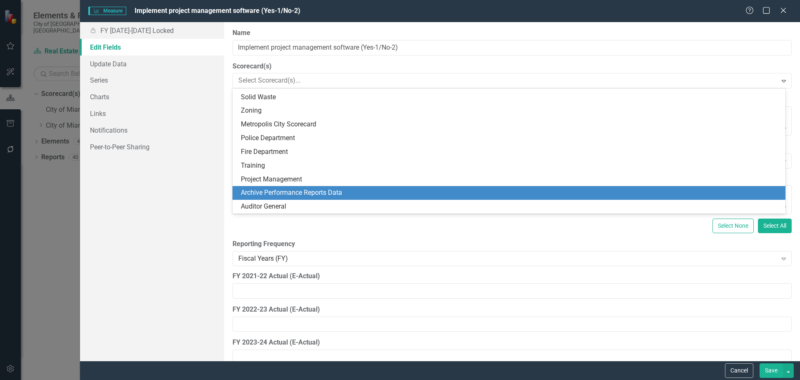
click at [261, 192] on div "Archive Performance Reports Data" at bounding box center [510, 193] width 539 height 10
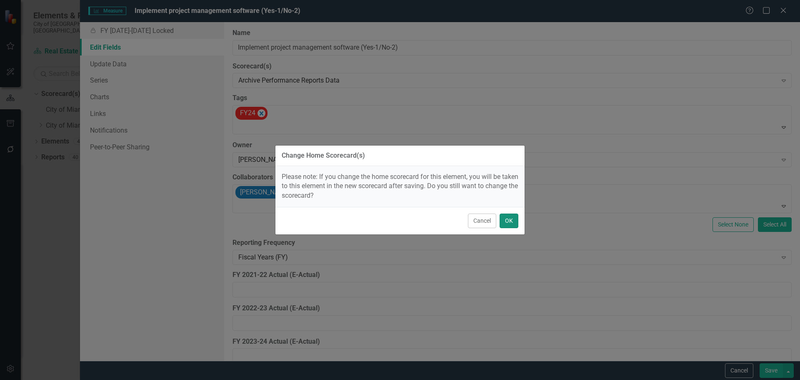
click at [508, 220] on button "OK" at bounding box center [508, 220] width 19 height 15
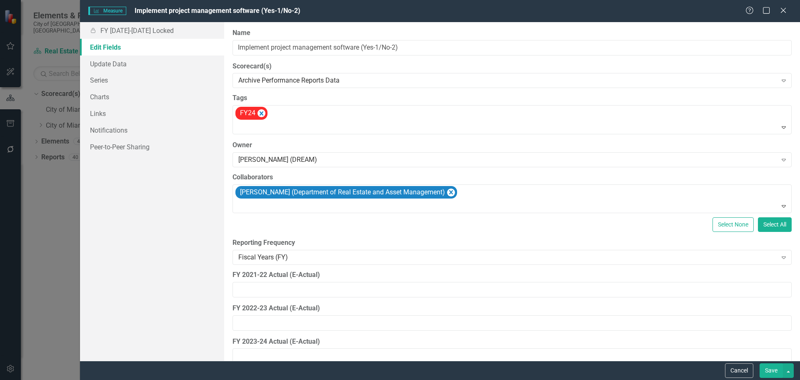
click at [639, 289] on button "Save" at bounding box center [770, 370] width 23 height 15
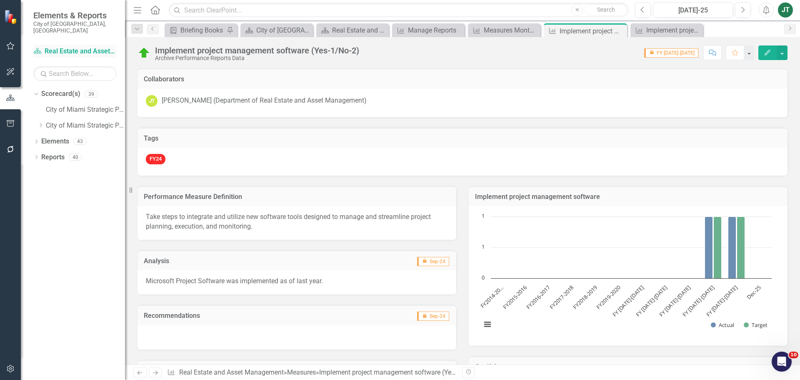
click at [65, 47] on link "Scorecard(s) Real Estate and Asset Management" at bounding box center [74, 52] width 83 height 10
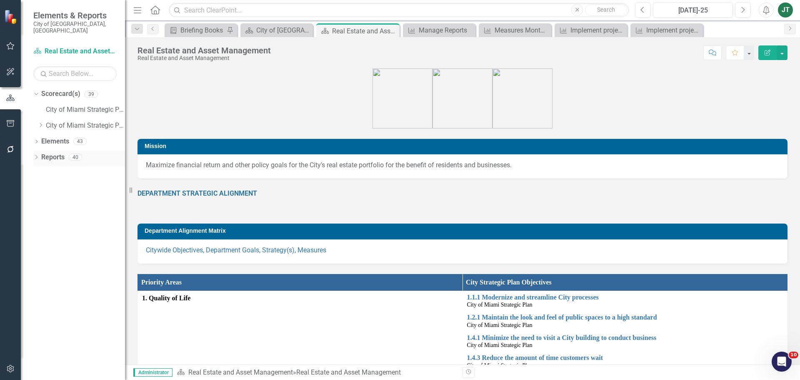
click at [50, 152] on link "Reports" at bounding box center [52, 157] width 23 height 10
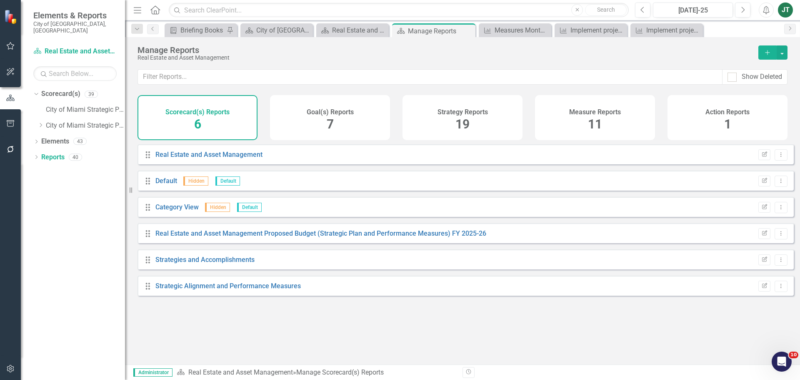
drag, startPoint x: 610, startPoint y: 117, endPoint x: 529, endPoint y: 148, distance: 86.4
click at [609, 117] on div "Measure Reports 11" at bounding box center [595, 117] width 120 height 45
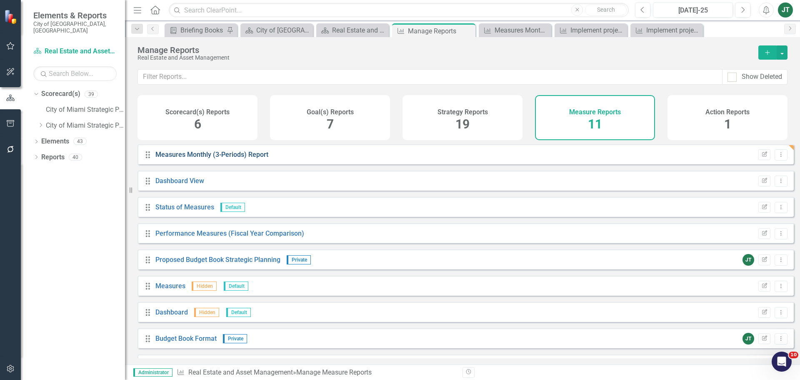
click at [209, 157] on link "Measures Monthly (3-Periods) Report" at bounding box center [211, 154] width 113 height 8
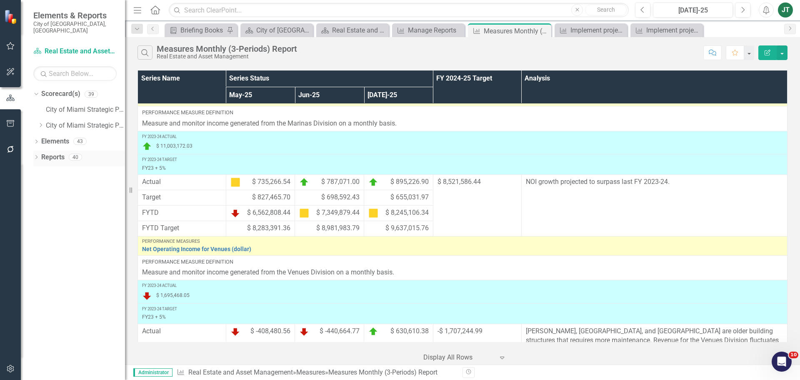
scroll to position [2374, 0]
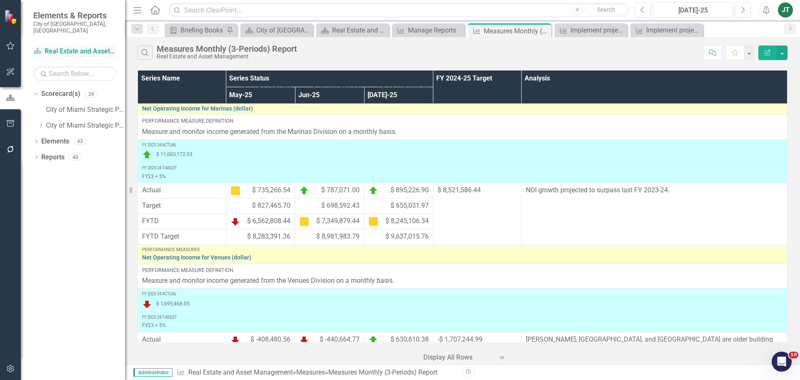
click at [57, 47] on link "Scorecard(s) Real Estate and Asset Management" at bounding box center [74, 52] width 83 height 10
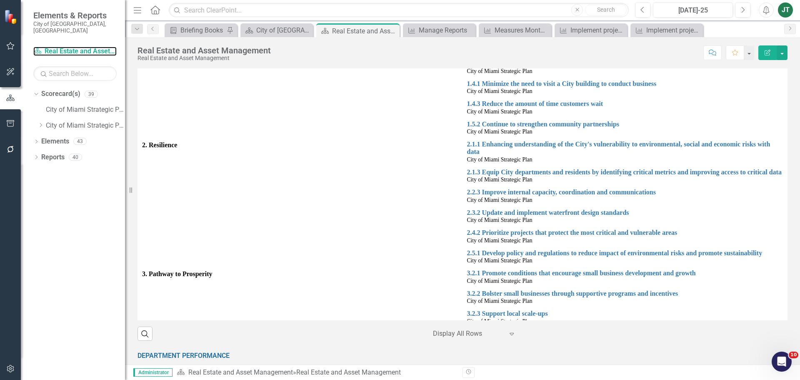
scroll to position [375, 0]
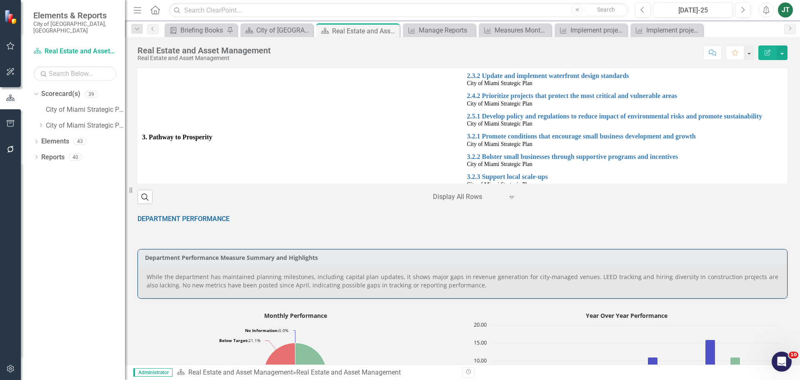
click at [251, 277] on p "While the department has maintained planning milestones, including capital plan…" at bounding box center [463, 280] width 632 height 17
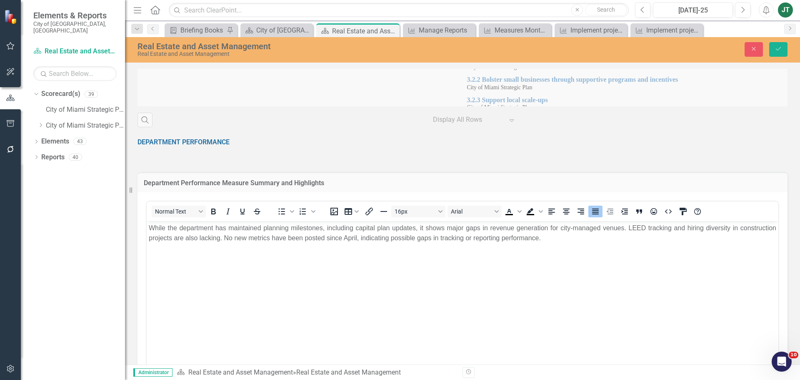
scroll to position [458, 0]
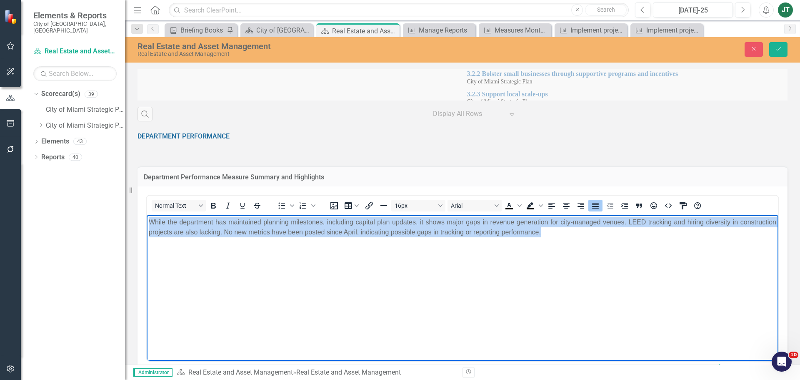
drag, startPoint x: 571, startPoint y: 238, endPoint x: 288, endPoint y: 245, distance: 283.0
click at [147, 215] on html "While the department has maintained planning milestones, including capital plan…" at bounding box center [463, 277] width 632 height 125
paste body "Rich Text Area. Press ALT-0 for help."
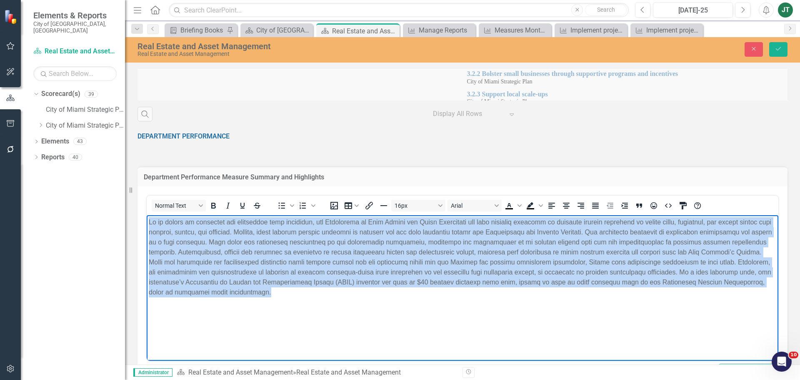
drag, startPoint x: 318, startPoint y: 292, endPoint x: 51, endPoint y: 178, distance: 290.6
click at [147, 215] on html at bounding box center [463, 277] width 632 height 125
click at [595, 204] on icon "Justify" at bounding box center [595, 205] width 7 height 6
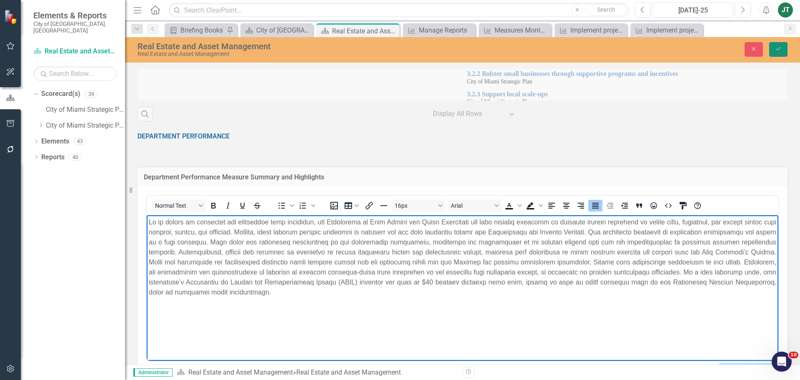
click at [639, 52] on button "Save" at bounding box center [778, 49] width 18 height 15
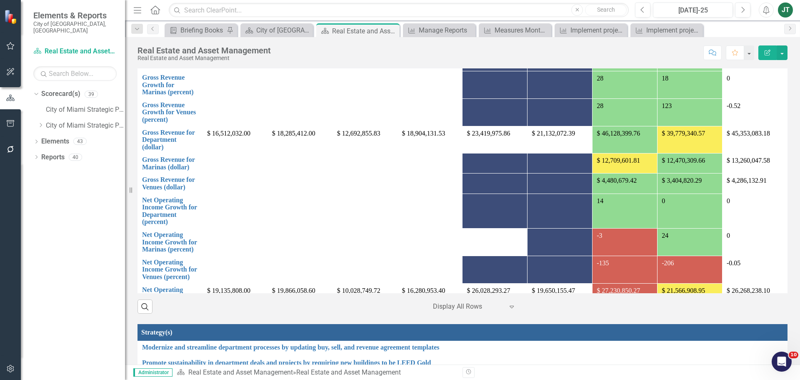
scroll to position [957, 0]
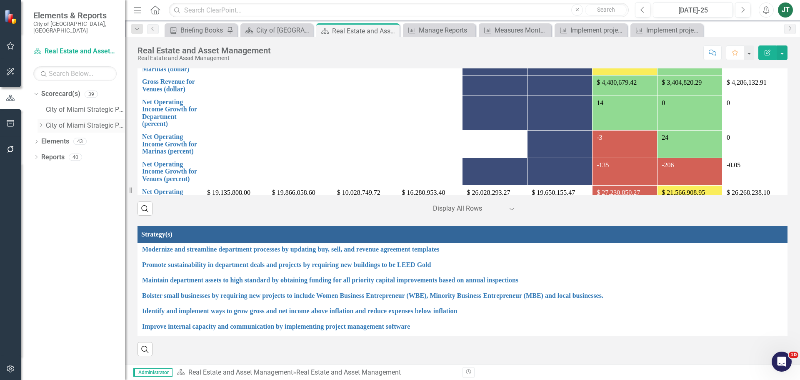
click at [38, 122] on icon "Dropdown" at bounding box center [40, 124] width 6 height 5
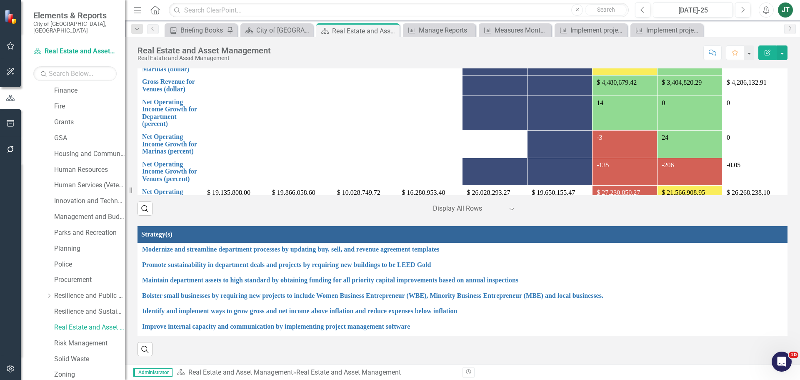
scroll to position [332, 0]
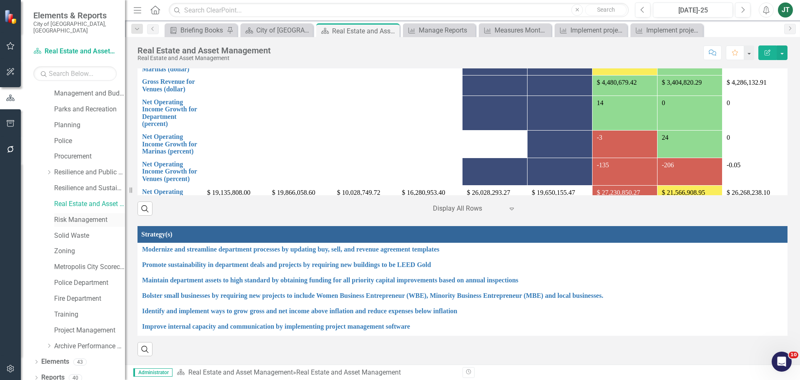
click at [72, 215] on link "Risk Management" at bounding box center [89, 220] width 71 height 10
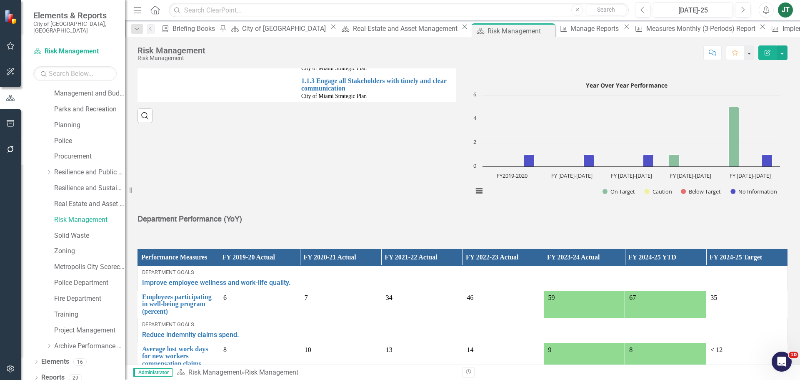
scroll to position [292, 0]
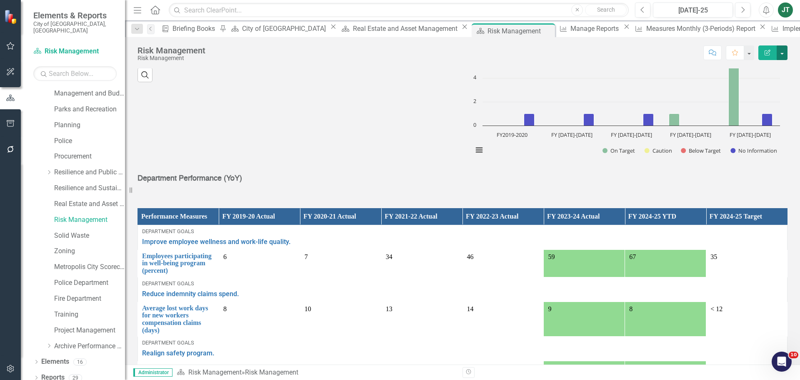
click at [639, 48] on button "button" at bounding box center [782, 52] width 11 height 15
click at [639, 77] on link "Edit Report Edit Layout" at bounding box center [752, 83] width 70 height 15
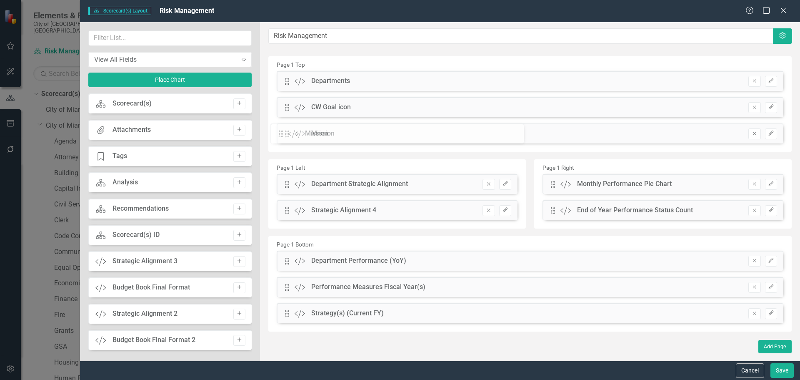
scroll to position [292, 0]
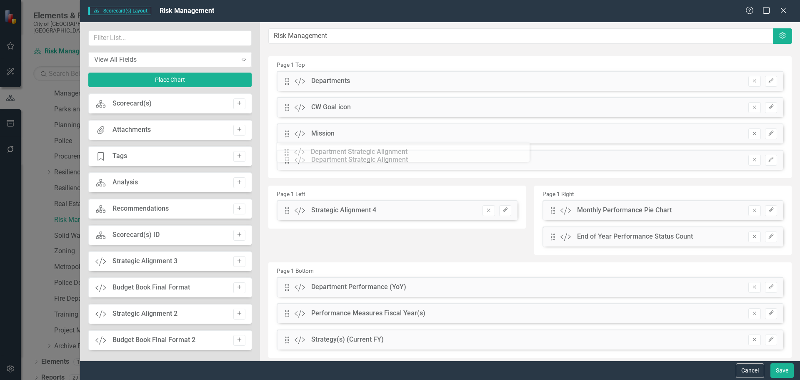
drag, startPoint x: 291, startPoint y: 184, endPoint x: 297, endPoint y: 154, distance: 31.0
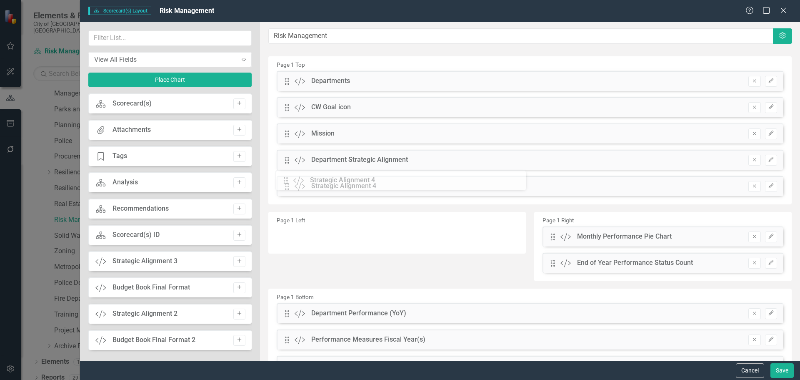
drag, startPoint x: 287, startPoint y: 212, endPoint x: 292, endPoint y: 182, distance: 30.4
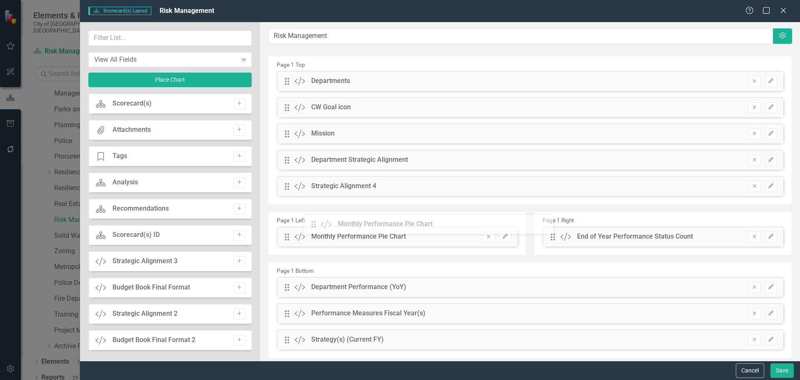
drag, startPoint x: 552, startPoint y: 235, endPoint x: 319, endPoint y: 228, distance: 233.8
drag, startPoint x: 295, startPoint y: 287, endPoint x: 292, endPoint y: 284, distance: 4.4
click at [293, 283] on div "Drag Custom Department Performance (YoY)" at bounding box center [345, 287] width 122 height 10
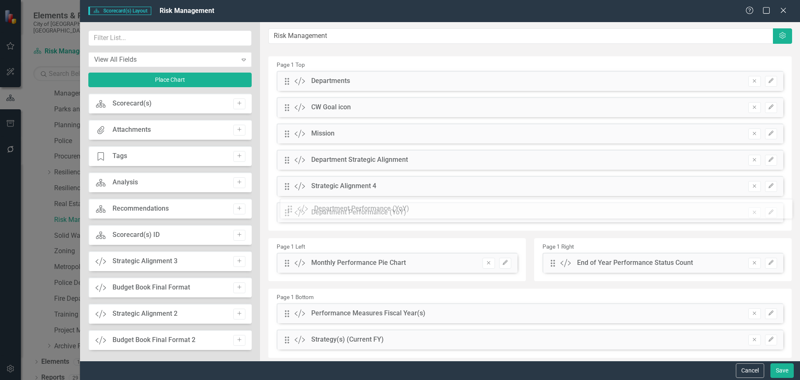
drag, startPoint x: 290, startPoint y: 286, endPoint x: 299, endPoint y: 208, distance: 78.0
click at [154, 32] on input "text" at bounding box center [169, 37] width 163 height 15
type input "u"
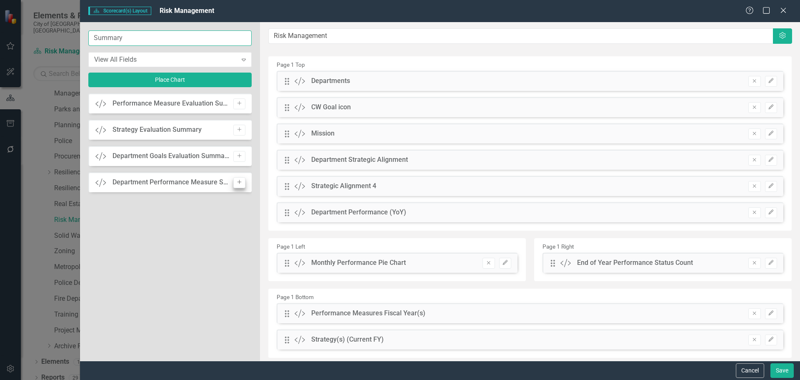
type input "Summary"
drag, startPoint x: 243, startPoint y: 184, endPoint x: 250, endPoint y: 175, distance: 11.6
click at [243, 184] on button "Add" at bounding box center [239, 182] width 12 height 11
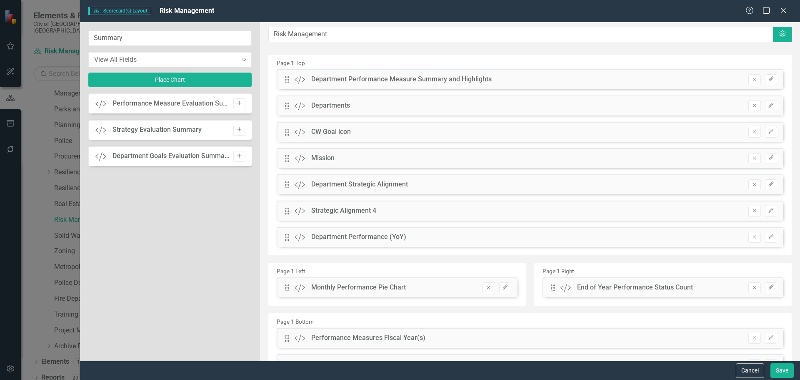
scroll to position [0, 0]
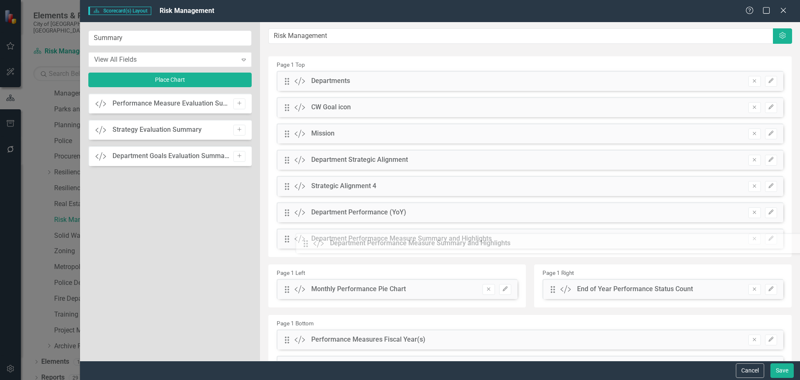
drag, startPoint x: 285, startPoint y: 81, endPoint x: 310, endPoint y: 242, distance: 162.7
click at [782, 370] on button "Save" at bounding box center [781, 370] width 23 height 15
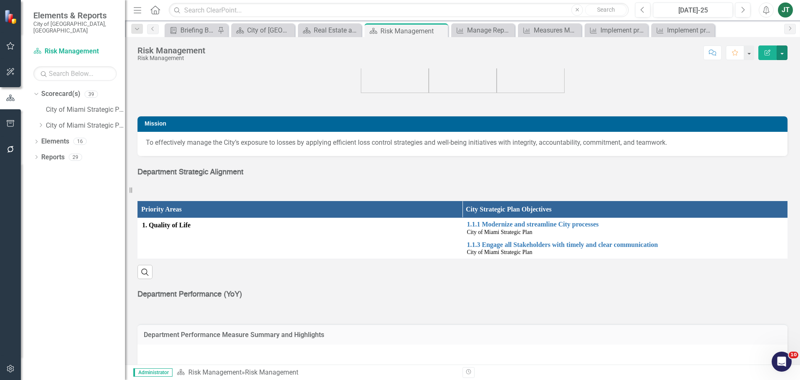
scroll to position [137, 0]
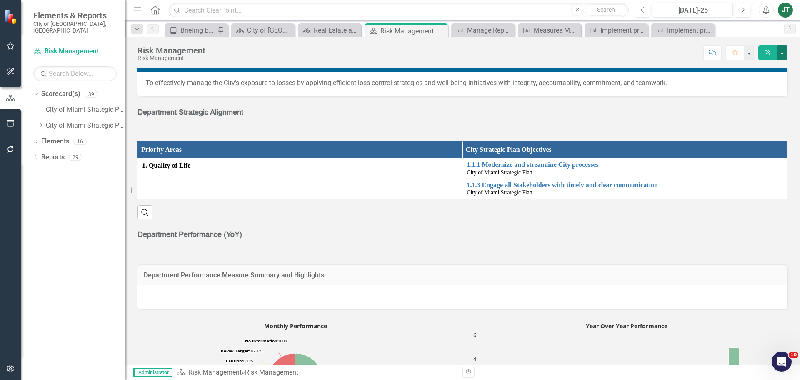
click at [786, 54] on button "button" at bounding box center [782, 52] width 11 height 15
click at [769, 81] on link "Edit Report Edit Layout" at bounding box center [752, 83] width 70 height 15
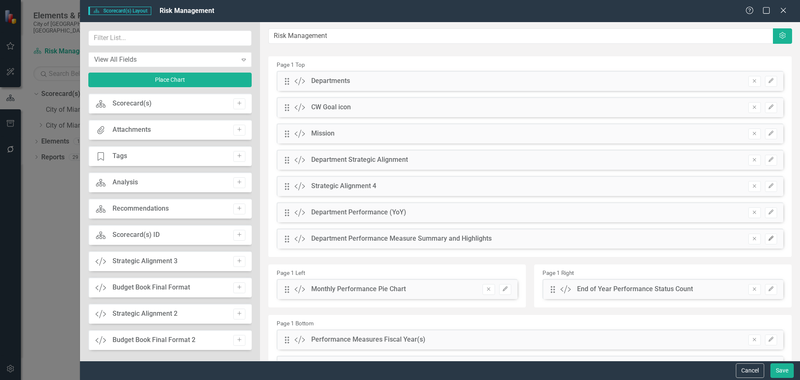
click at [768, 237] on button "Edit" at bounding box center [771, 238] width 12 height 11
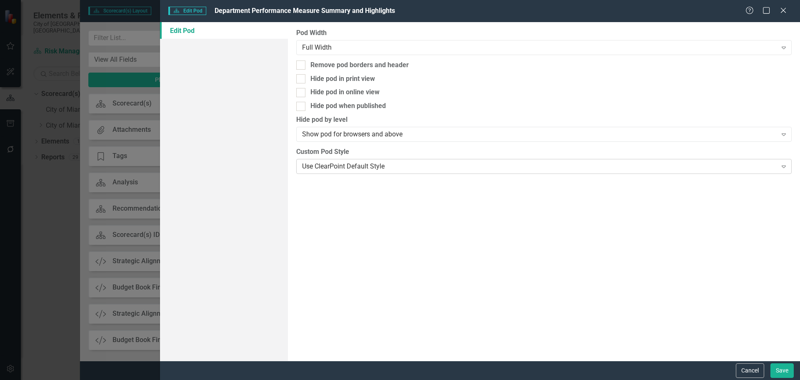
click at [356, 163] on div "Use ClearPoint Default Style" at bounding box center [539, 166] width 475 height 10
click at [785, 370] on button "Save" at bounding box center [781, 370] width 23 height 15
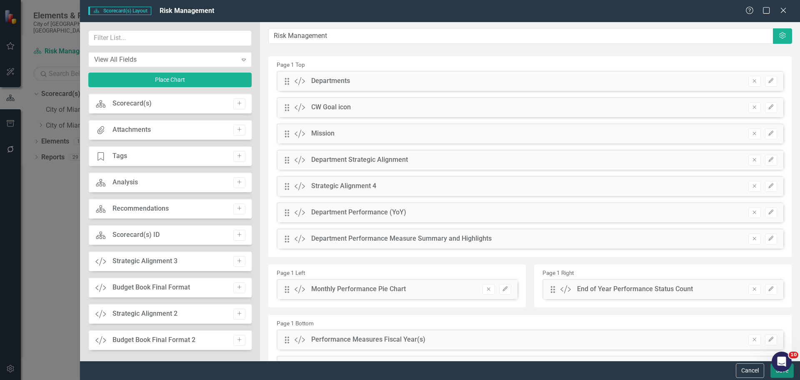
click at [786, 375] on button "Save" at bounding box center [781, 370] width 23 height 15
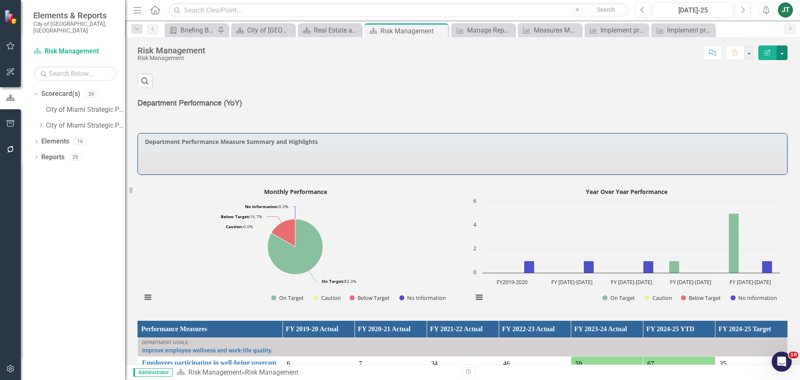
scroll to position [277, 0]
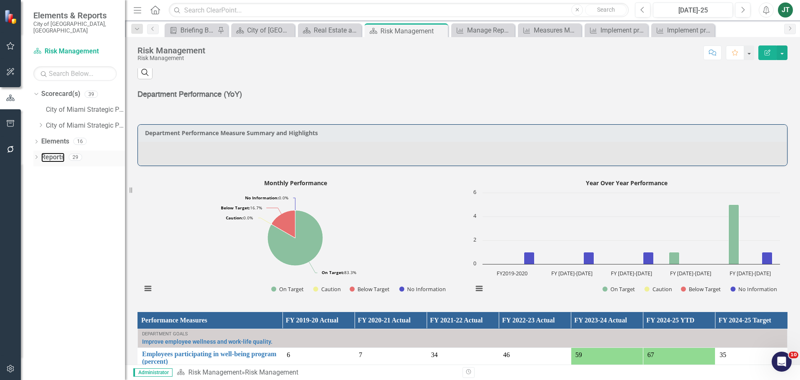
drag, startPoint x: 50, startPoint y: 150, endPoint x: 122, endPoint y: 152, distance: 72.9
click at [50, 152] on link "Reports" at bounding box center [52, 157] width 23 height 10
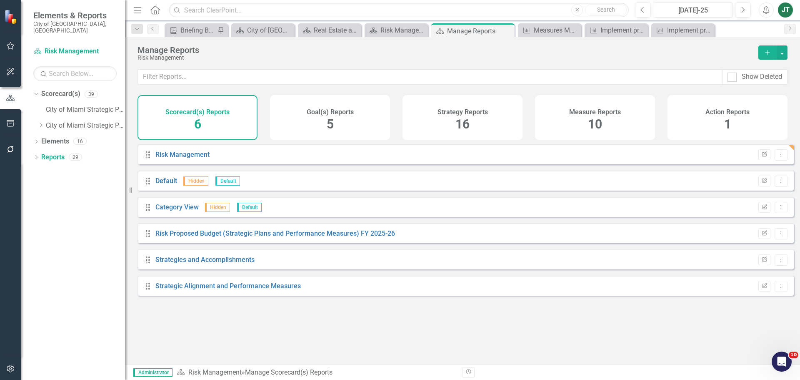
click at [594, 118] on span "10" at bounding box center [595, 124] width 14 height 15
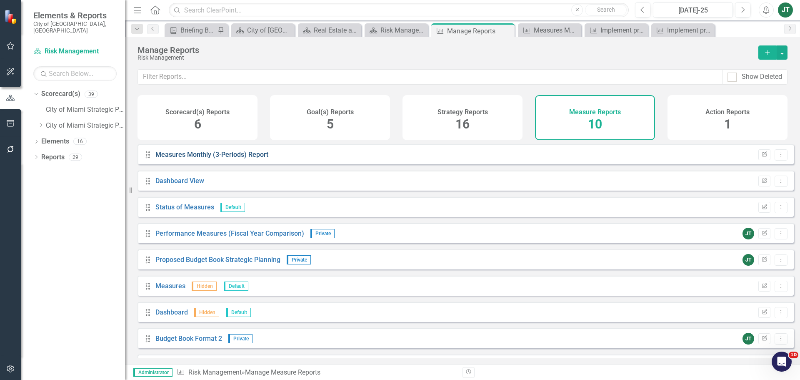
click at [206, 158] on link "Measures Monthly (3-Periods) Report" at bounding box center [211, 154] width 113 height 8
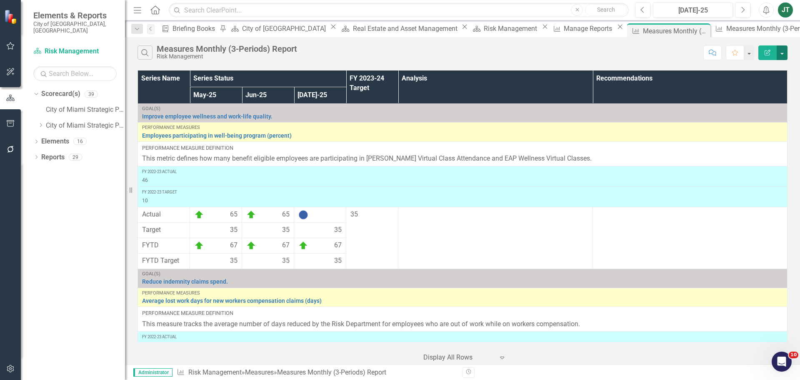
drag, startPoint x: 784, startPoint y: 52, endPoint x: 779, endPoint y: 58, distance: 8.5
click at [784, 52] on button "button" at bounding box center [782, 52] width 11 height 15
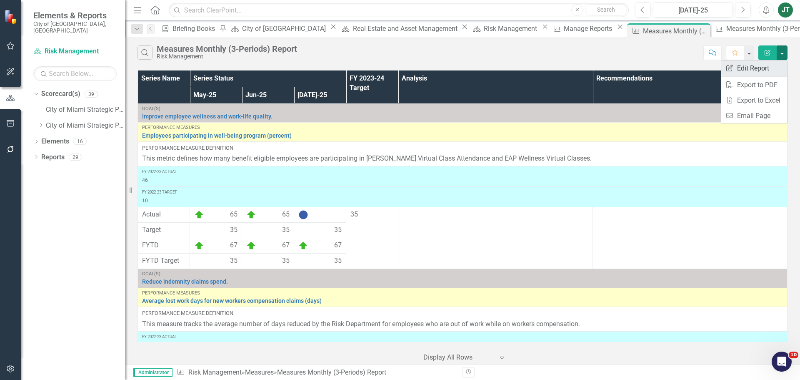
click at [767, 70] on link "Edit Report Edit Report" at bounding box center [754, 67] width 66 height 15
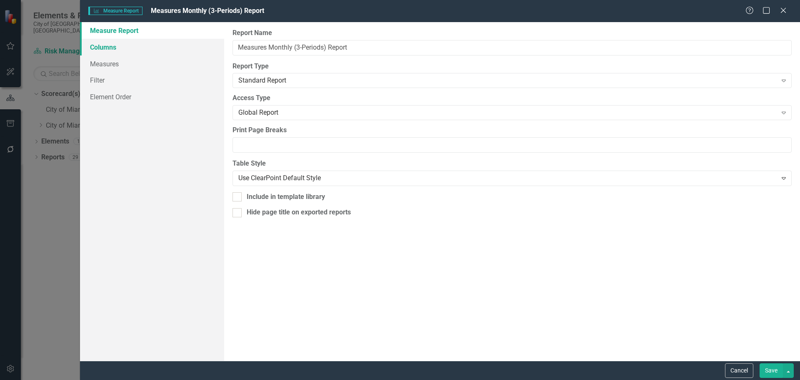
click at [100, 50] on link "Columns" at bounding box center [152, 47] width 144 height 17
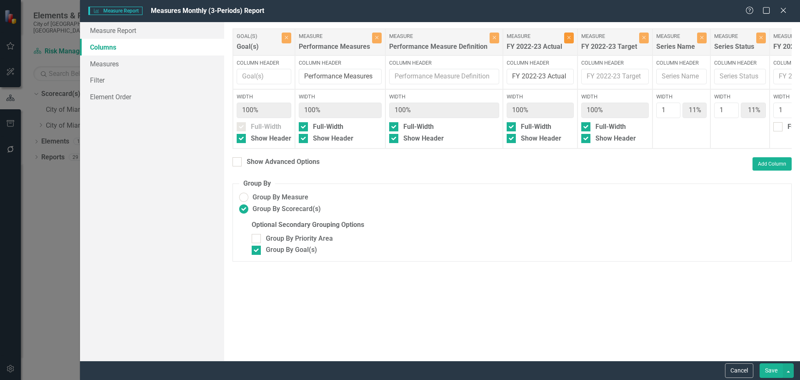
click at [569, 42] on button "Close" at bounding box center [569, 37] width 10 height 11
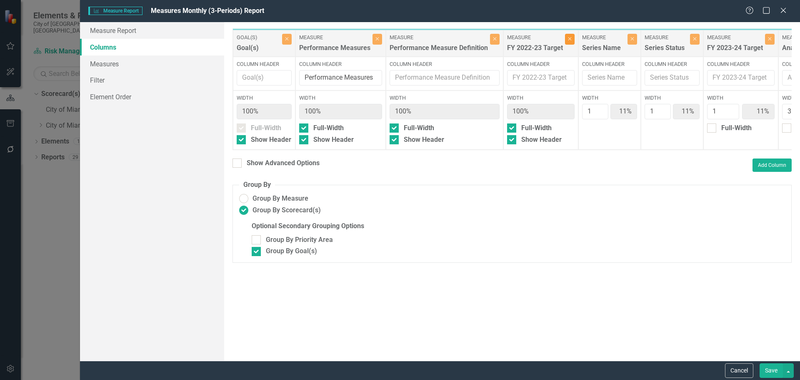
click at [569, 42] on button "Close" at bounding box center [570, 39] width 10 height 11
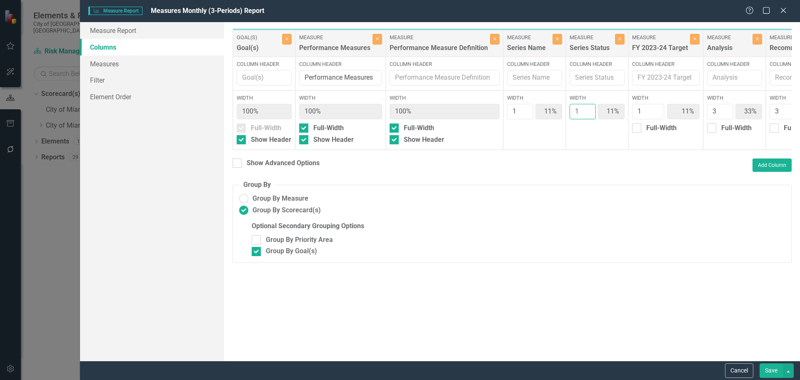
click at [588, 150] on div "Goal(s) Goal(s) Close Column Header Width 100% Full-Width Show Header Measure P…" at bounding box center [511, 89] width 559 height 122
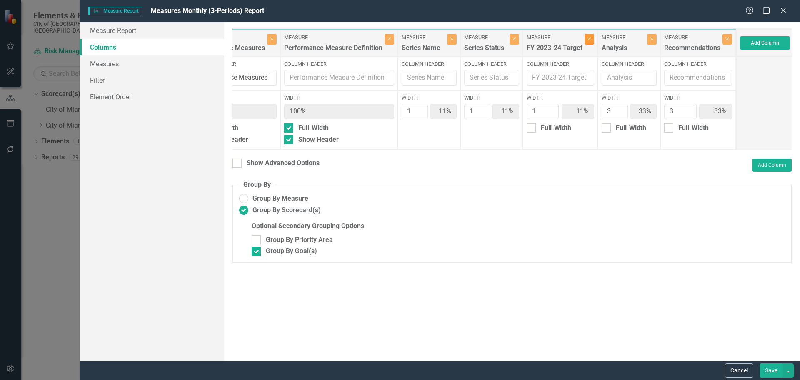
click at [587, 37] on icon "Close" at bounding box center [589, 38] width 4 height 5
type input "13%"
type input "38%"
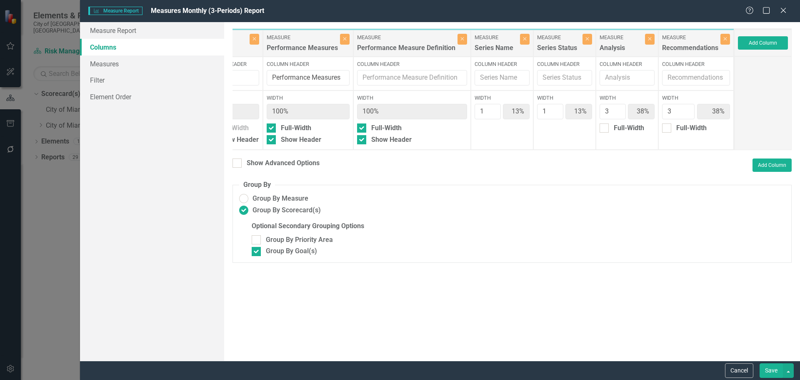
scroll to position [0, 31]
click at [742, 46] on button "Add Column" at bounding box center [764, 42] width 50 height 13
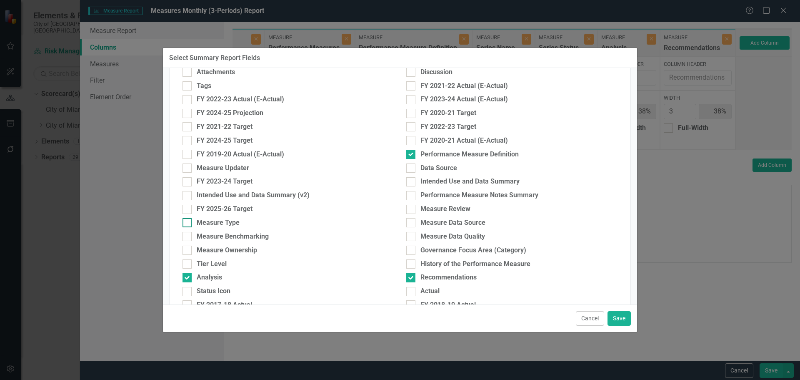
scroll to position [125, 0]
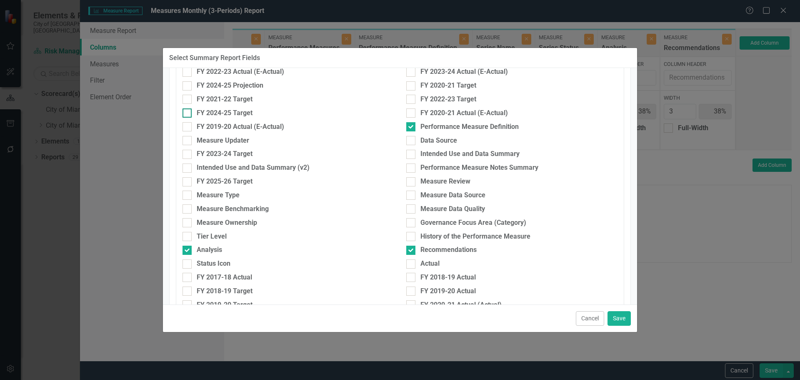
click at [187, 115] on div at bounding box center [186, 112] width 9 height 9
click at [187, 114] on input "FY 2024-25 Target" at bounding box center [184, 110] width 5 height 5
checkbox input "true"
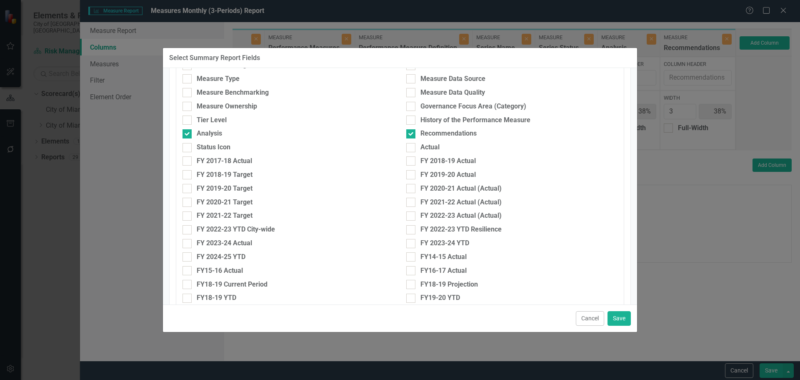
scroll to position [250, 0]
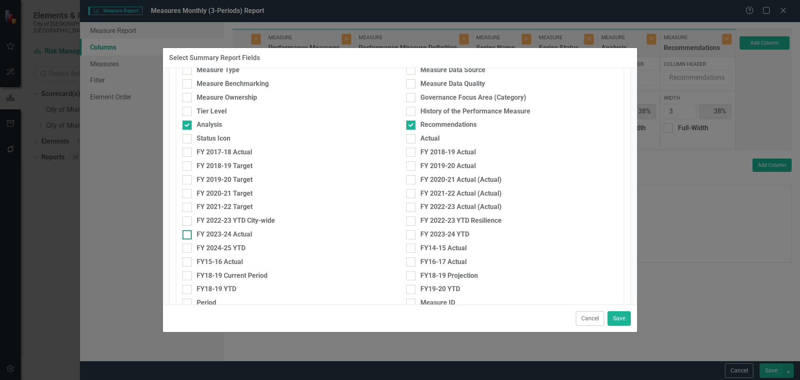
click at [190, 232] on div at bounding box center [186, 234] width 9 height 9
click at [188, 232] on input "FY 2023-24 Actual" at bounding box center [184, 232] width 5 height 5
checkbox input "true"
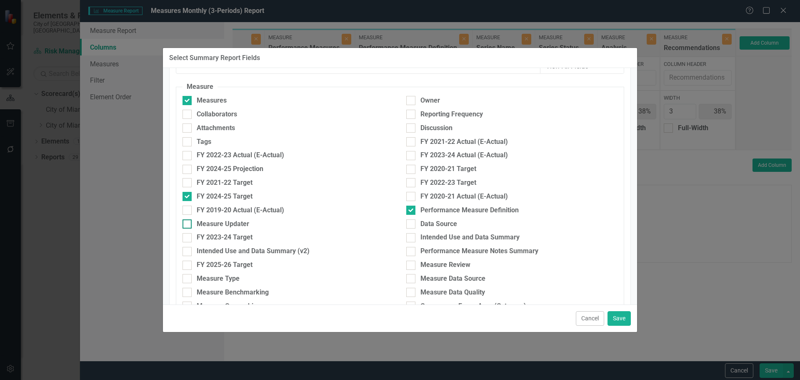
scroll to position [83, 0]
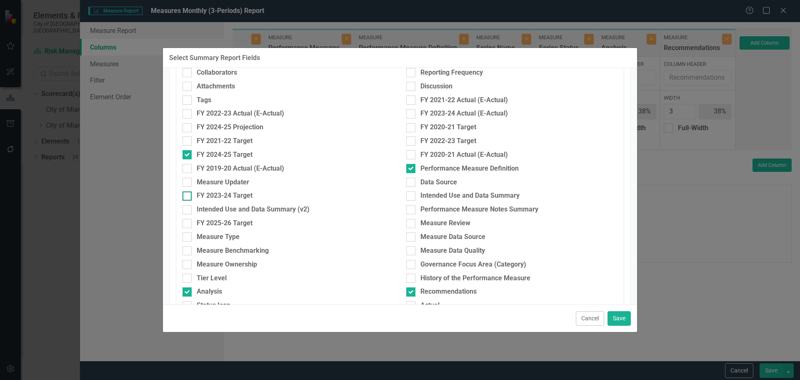
click at [215, 192] on div "FY 2023-24 Target" at bounding box center [225, 196] width 56 height 10
click at [188, 192] on input "FY 2023-24 Target" at bounding box center [184, 193] width 5 height 5
checkbox input "true"
click at [613, 318] on button "Save" at bounding box center [618, 318] width 23 height 15
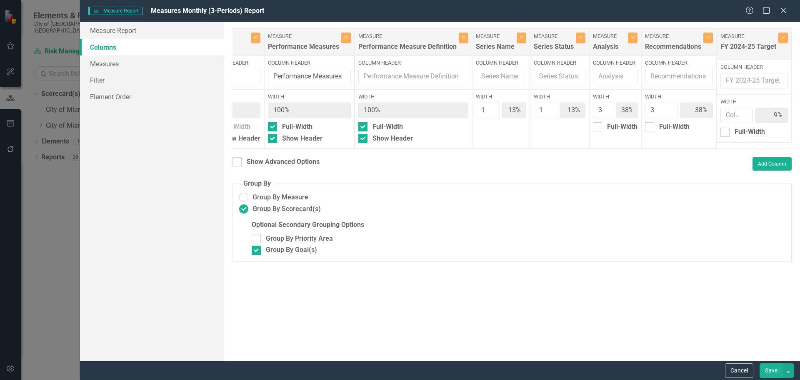
type input "9%"
type input "27%"
type input "1"
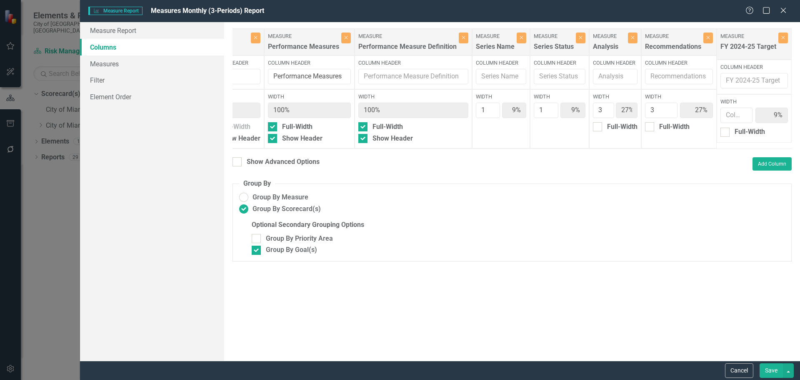
type input "1"
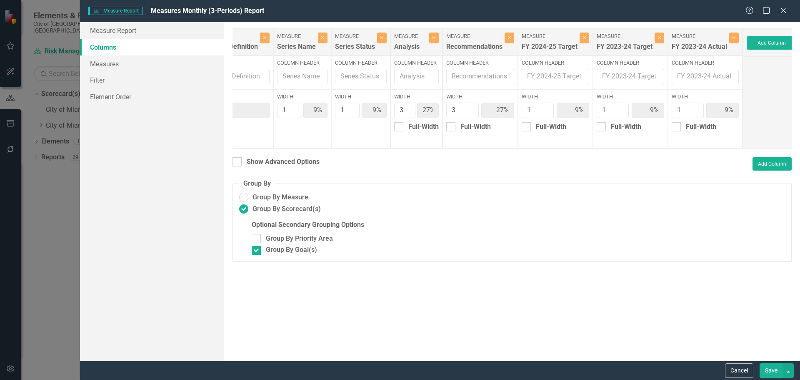
scroll to position [0, 232]
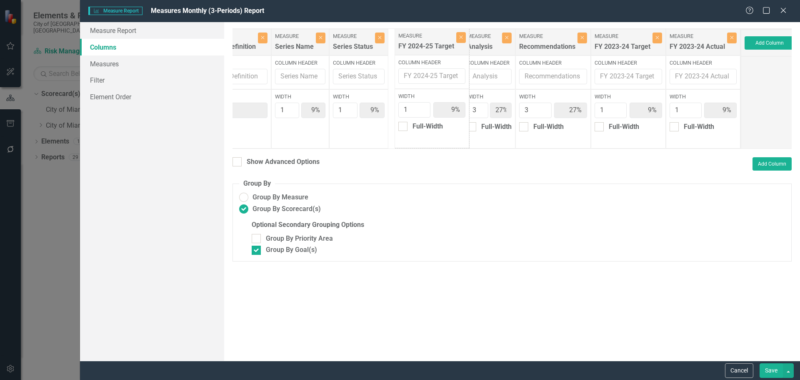
drag, startPoint x: 572, startPoint y: 50, endPoint x: 438, endPoint y: 48, distance: 134.6
click at [433, 50] on div "Goal(s) Goal(s) Close Column Header Width 100% Full-Width Show Header Measure P…" at bounding box center [371, 88] width 740 height 120
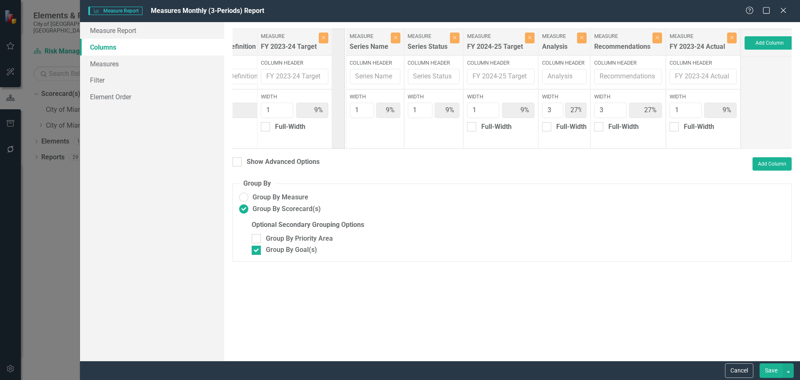
drag, startPoint x: 662, startPoint y: 45, endPoint x: 323, endPoint y: 45, distance: 338.3
click at [313, 45] on div "Goal(s) Goal(s) Close Column Header Width 100% Full-Width Show Header Measure P…" at bounding box center [371, 88] width 740 height 120
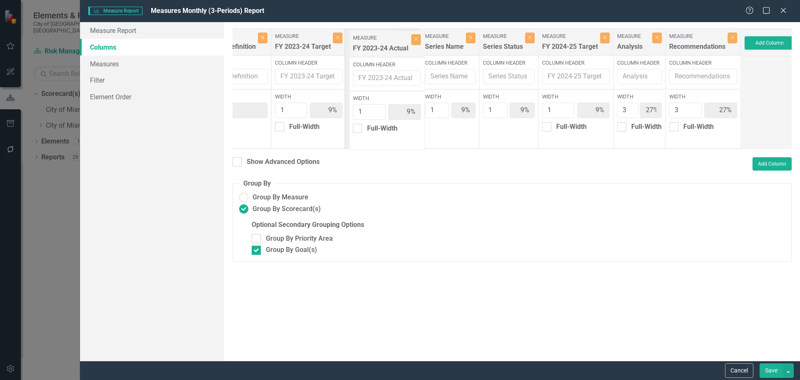
drag, startPoint x: 718, startPoint y: 44, endPoint x: 384, endPoint y: 47, distance: 333.7
click at [384, 47] on div "Goal(s) Goal(s) Close Column Header Width 100% Full-Width Show Header Measure P…" at bounding box center [371, 88] width 740 height 120
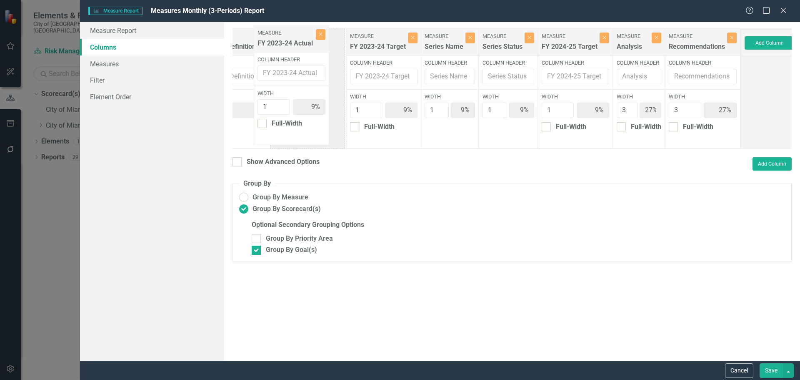
drag, startPoint x: 385, startPoint y: 49, endPoint x: 294, endPoint y: 45, distance: 90.9
click at [294, 45] on div "Goal(s) Goal(s) Close Column Header Width 100% Full-Width Show Header Measure P…" at bounding box center [371, 88] width 740 height 120
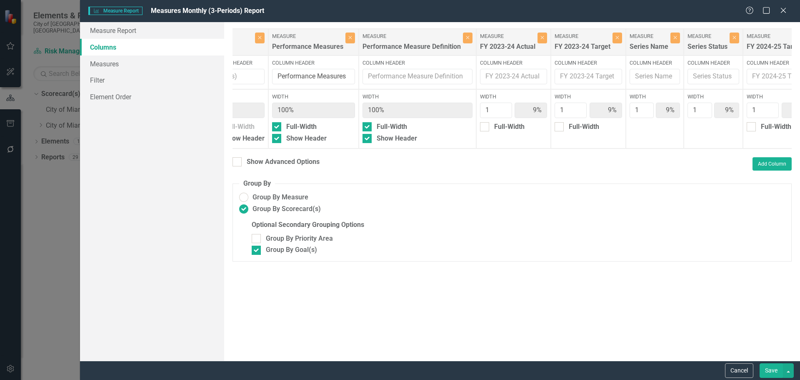
scroll to position [0, 0]
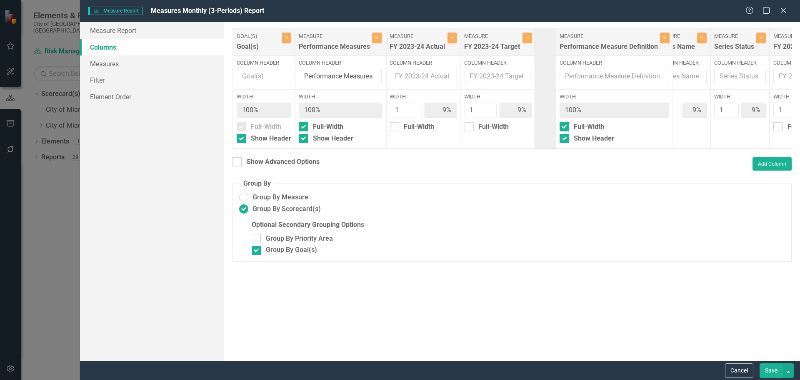
drag, startPoint x: 434, startPoint y: 45, endPoint x: 605, endPoint y: 44, distance: 171.2
click at [605, 44] on div "Goal(s) Goal(s) Close Column Header Width 100% Full-Width Show Header Measure P…" at bounding box center [602, 88] width 740 height 120
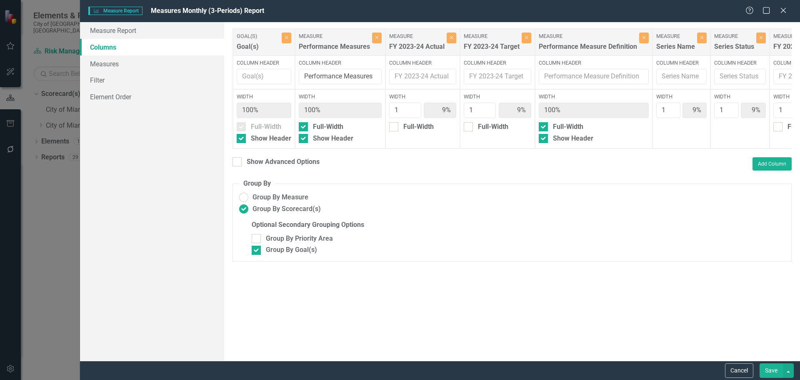
click at [767, 367] on button "Save" at bounding box center [770, 370] width 23 height 15
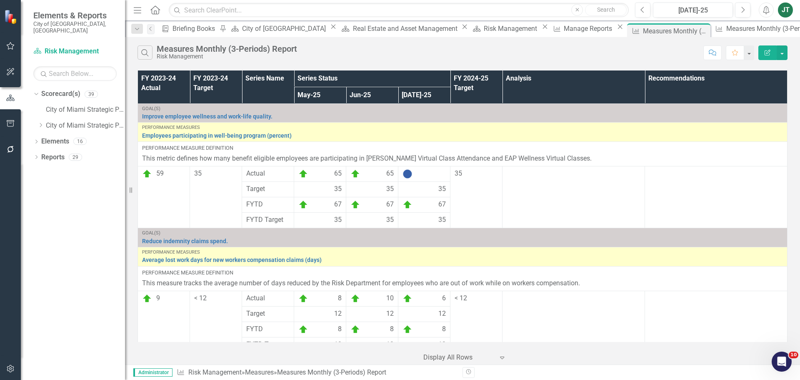
click at [769, 55] on icon "button" at bounding box center [767, 53] width 6 height 6
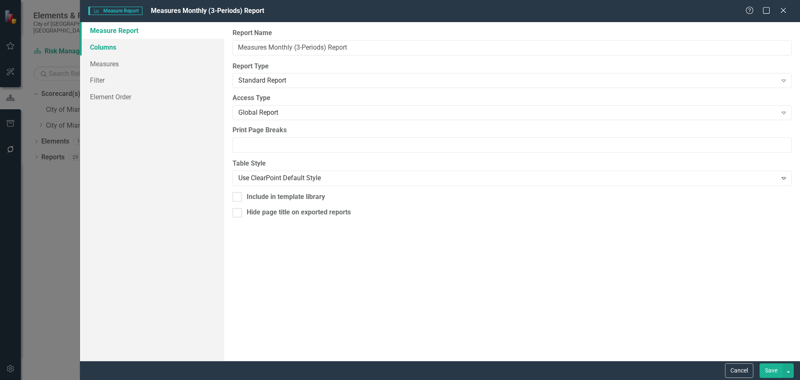
click at [133, 43] on link "Columns" at bounding box center [152, 47] width 144 height 17
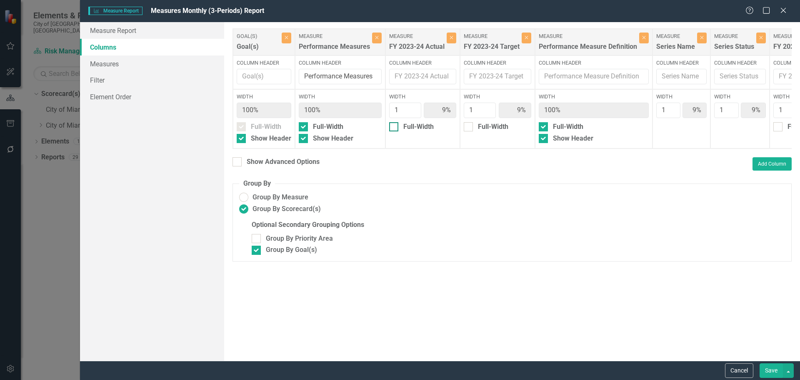
click at [419, 126] on div "Full-Width" at bounding box center [418, 127] width 30 height 10
click at [395, 126] on input "Full-Width" at bounding box center [391, 124] width 5 height 5
checkbox input "true"
type input "100%"
type input "10%"
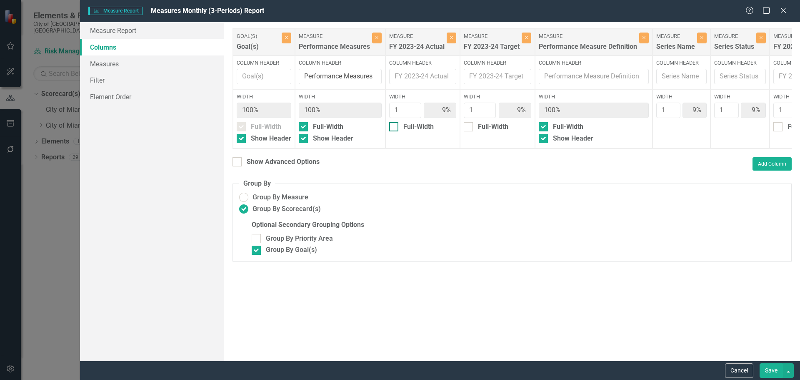
type input "10%"
type input "30%"
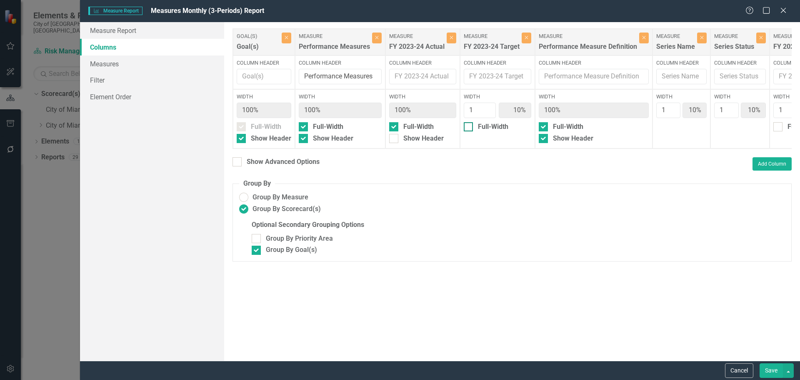
click at [478, 126] on div "Full-Width" at bounding box center [493, 127] width 30 height 10
click at [469, 126] on input "Full-Width" at bounding box center [466, 124] width 5 height 5
checkbox input "true"
type input "100%"
type input "11%"
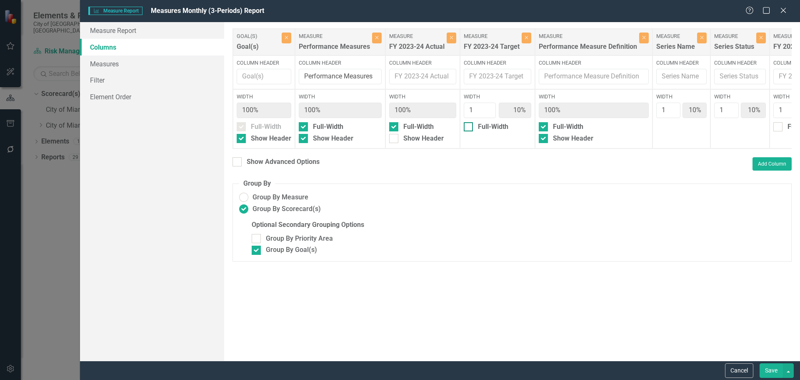
type input "11%"
type input "33%"
click at [418, 139] on div "Show Header" at bounding box center [423, 139] width 40 height 10
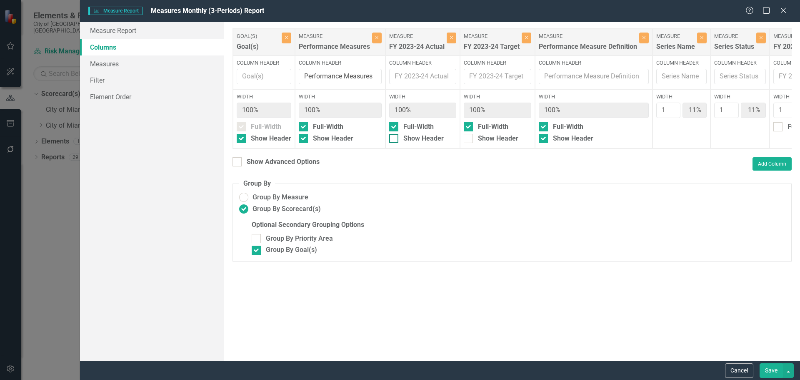
click at [395, 139] on input "Show Header" at bounding box center [391, 136] width 5 height 5
checkbox input "true"
click at [498, 140] on div "Show Header" at bounding box center [498, 139] width 40 height 10
click at [469, 139] on input "Show Header" at bounding box center [466, 136] width 5 height 5
checkbox input "true"
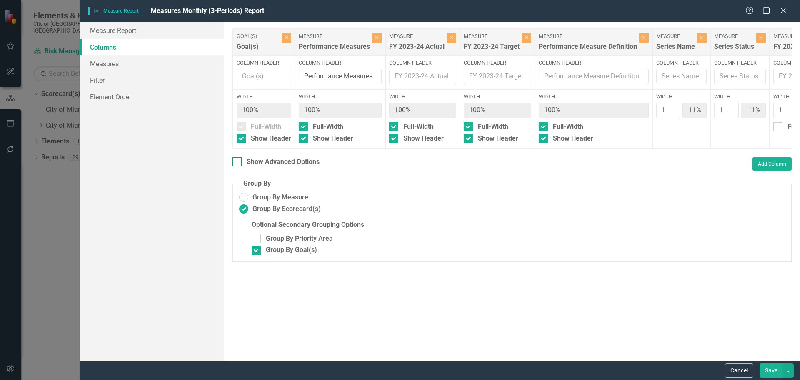
click at [247, 167] on div "Show Advanced Options" at bounding box center [283, 162] width 73 height 10
click at [238, 162] on input "Show Advanced Options" at bounding box center [234, 159] width 5 height 5
checkbox input "true"
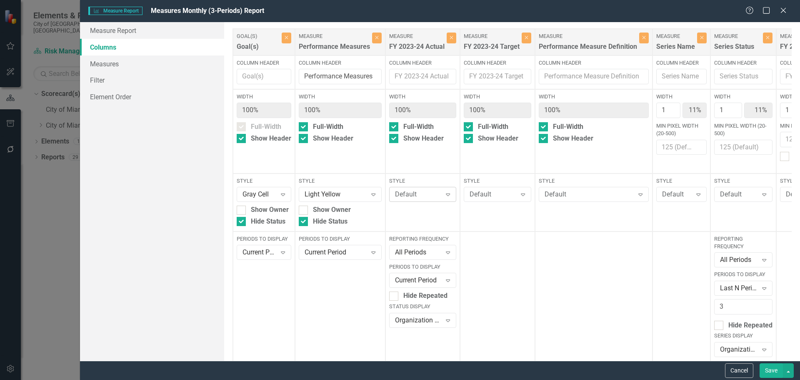
click at [439, 195] on div "Default" at bounding box center [418, 195] width 47 height 10
drag, startPoint x: 420, startPoint y: 284, endPoint x: 465, endPoint y: 240, distance: 63.3
click at [497, 193] on div "Default" at bounding box center [493, 195] width 47 height 10
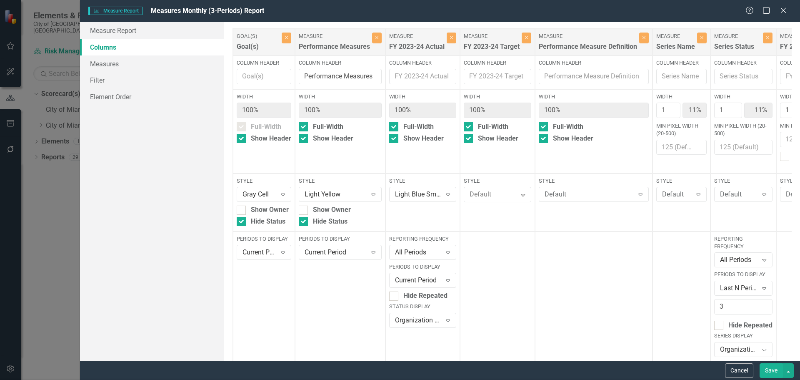
scroll to position [250, 0]
click at [483, 351] on div "Light Blue Small" at bounding box center [401, 356] width 787 height 10
click at [601, 245] on div at bounding box center [593, 298] width 117 height 134
click at [776, 365] on button "Save" at bounding box center [770, 370] width 23 height 15
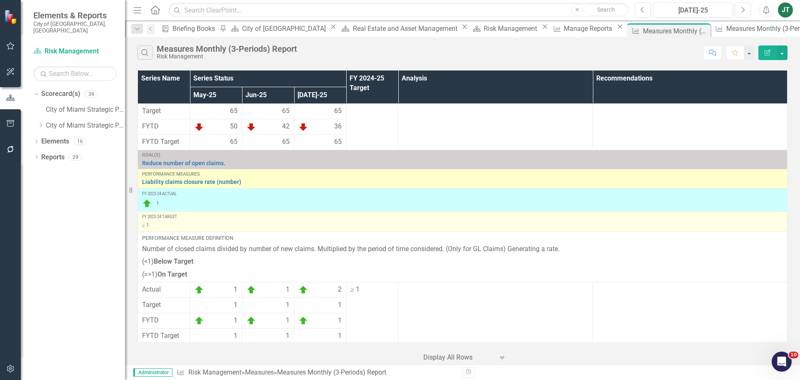
scroll to position [608, 0]
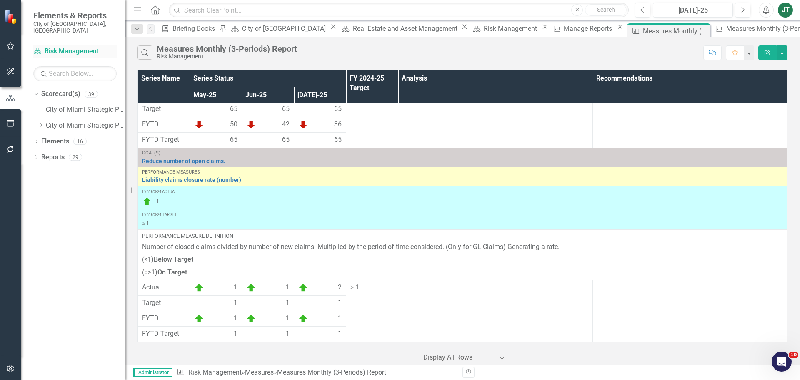
click at [67, 47] on link "Scorecard(s) Risk Management" at bounding box center [74, 52] width 83 height 10
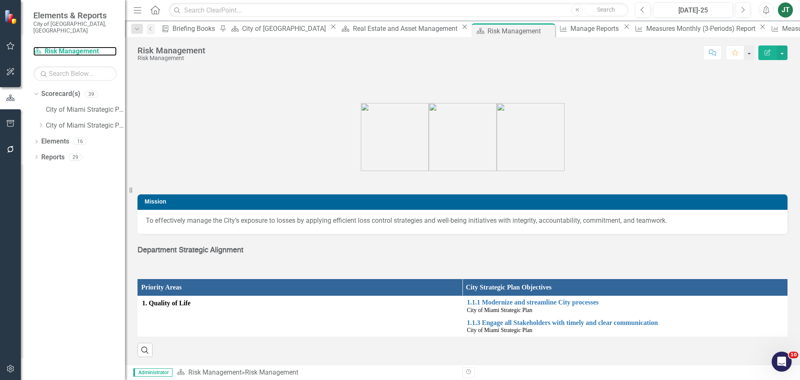
scroll to position [125, 0]
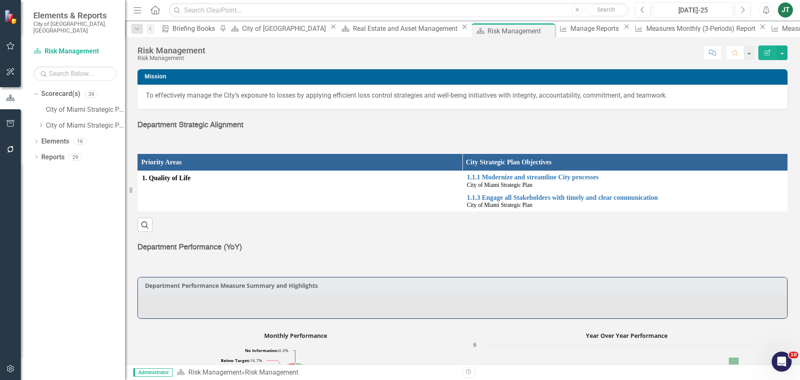
click at [252, 297] on div at bounding box center [462, 306] width 649 height 24
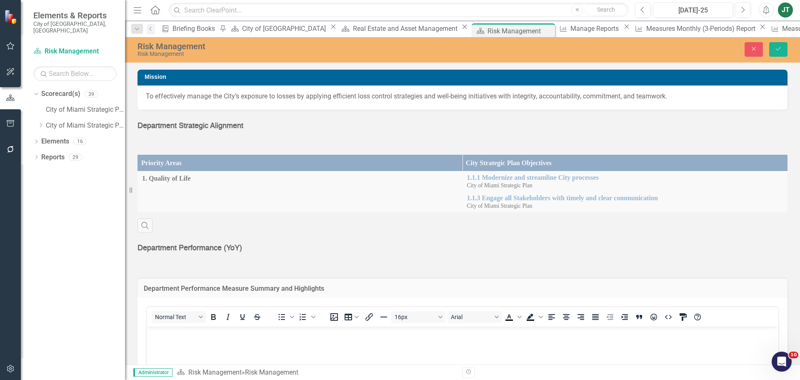
scroll to position [0, 0]
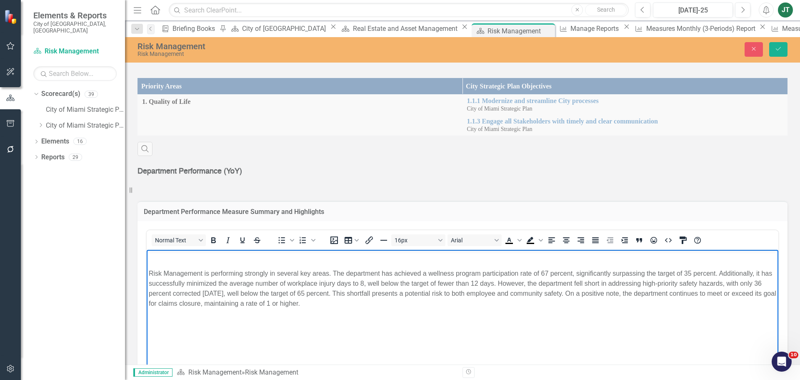
scroll to position [208, 0]
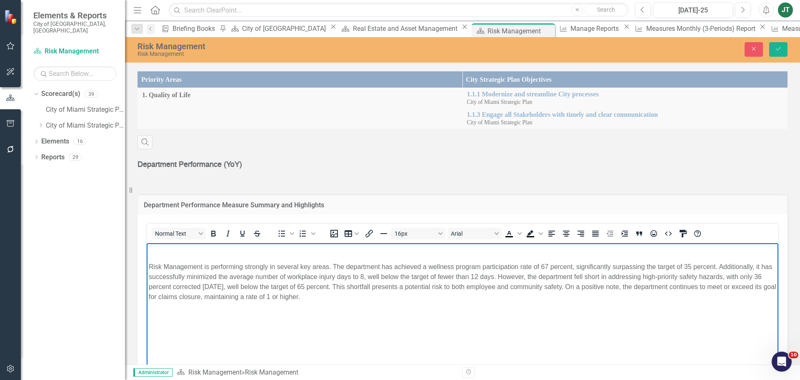
click at [150, 267] on p "Risk Management is performing strongly in several key areas. The department has…" at bounding box center [462, 282] width 627 height 40
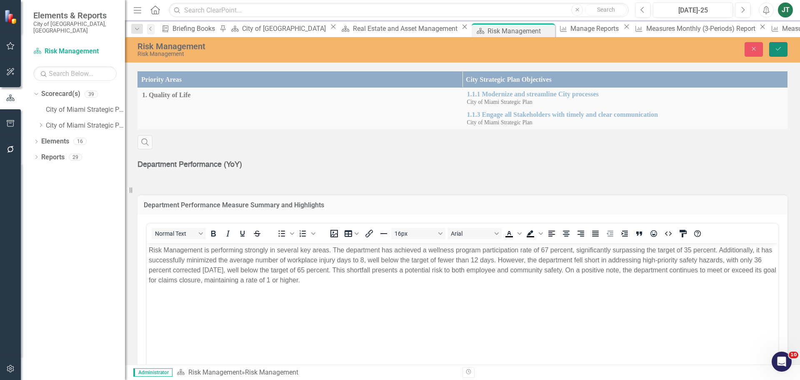
click at [772, 49] on button "Save" at bounding box center [778, 49] width 18 height 15
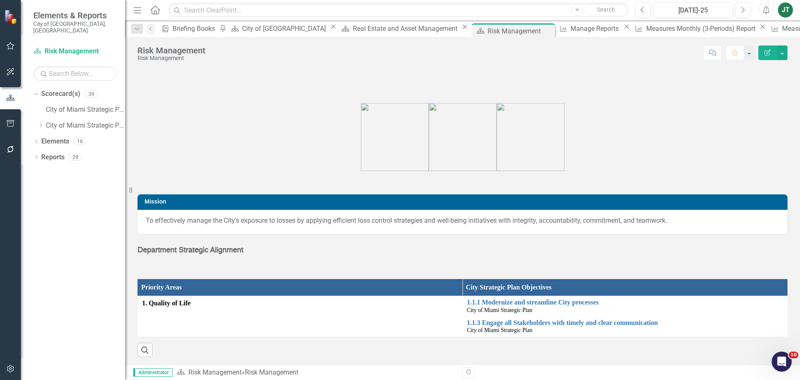
click at [774, 48] on button "Edit Report" at bounding box center [767, 52] width 18 height 15
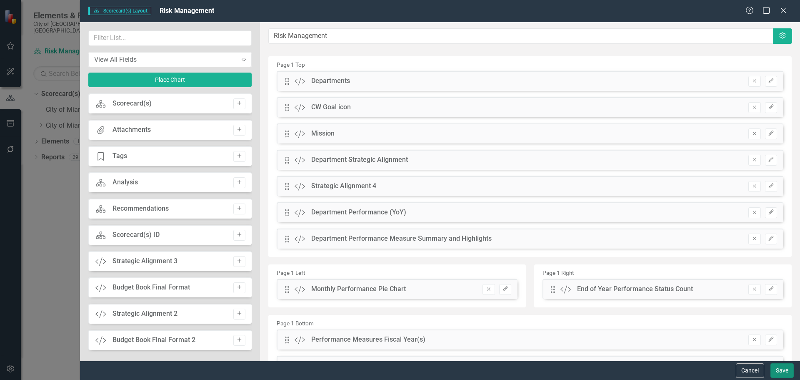
click at [790, 371] on button "Save" at bounding box center [781, 370] width 23 height 15
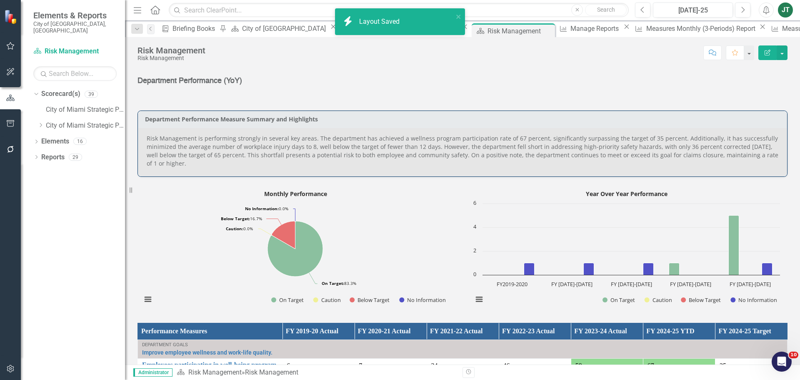
scroll to position [292, 0]
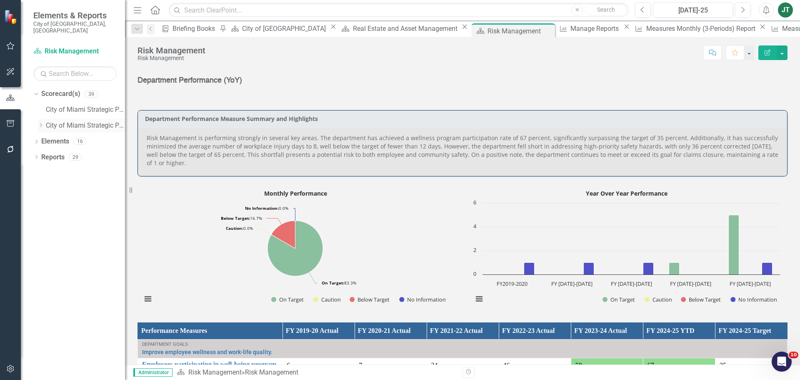
click at [39, 122] on icon "Dropdown" at bounding box center [40, 124] width 6 height 5
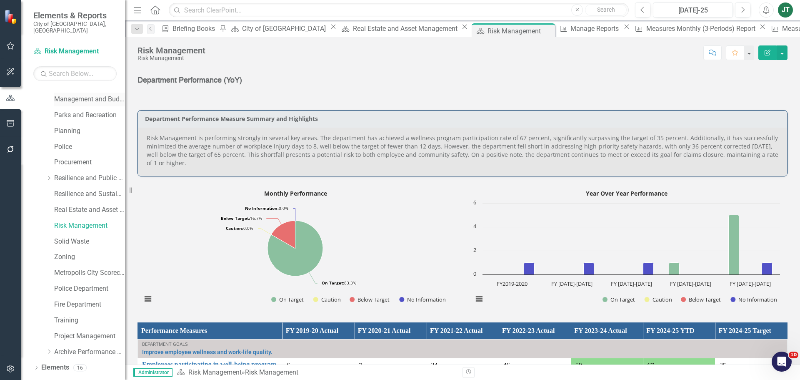
scroll to position [332, 0]
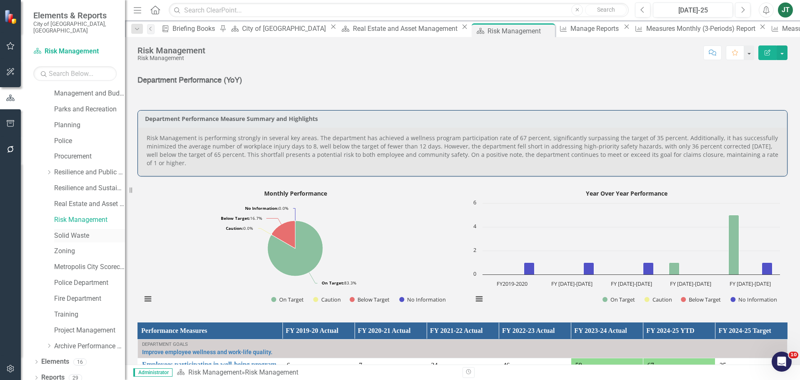
click at [70, 231] on link "Solid Waste" at bounding box center [89, 236] width 71 height 10
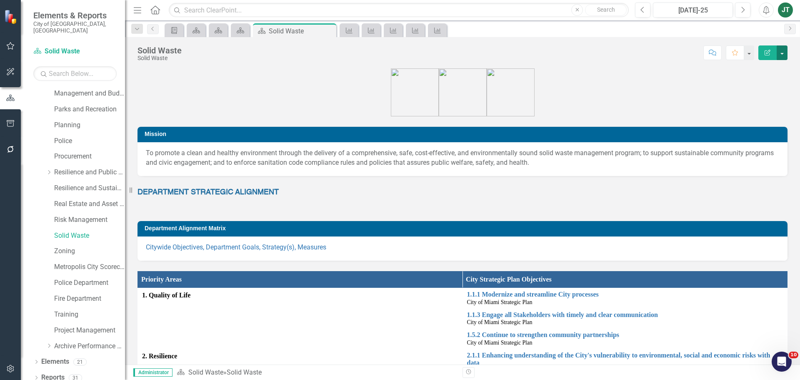
click at [780, 50] on button "button" at bounding box center [782, 52] width 11 height 15
click at [762, 84] on link "Edit Report Edit Layout" at bounding box center [752, 83] width 70 height 15
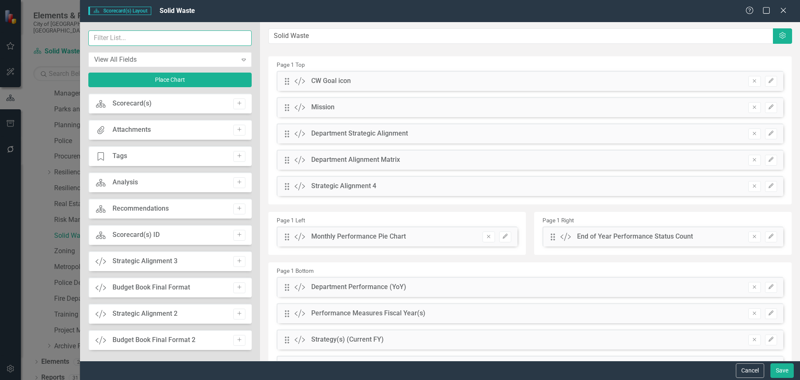
click at [141, 37] on input "text" at bounding box center [169, 37] width 163 height 15
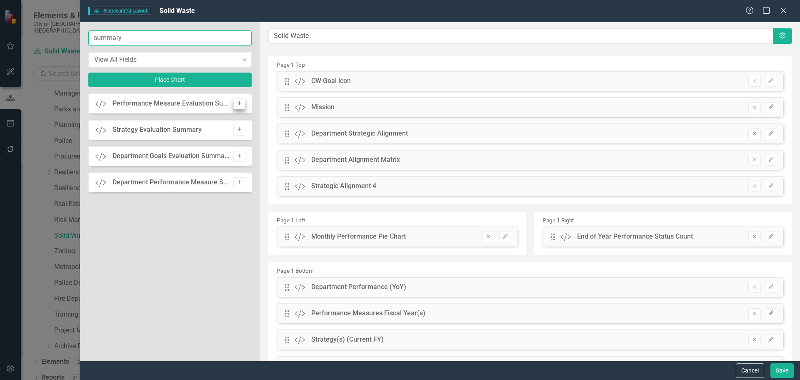
type input "summary"
click at [239, 102] on icon "Add" at bounding box center [239, 103] width 6 height 5
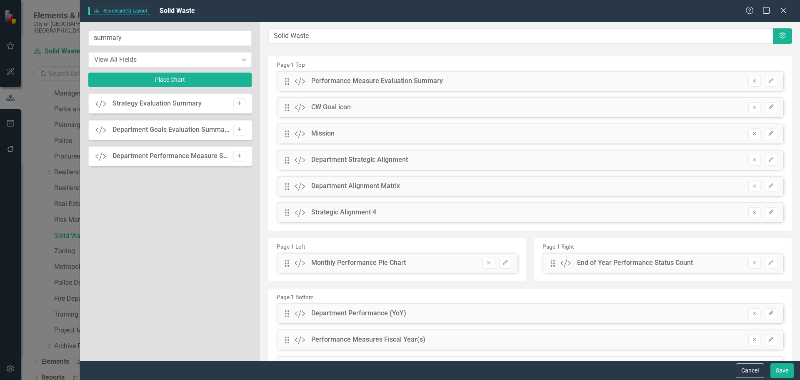
click at [752, 81] on button "Remove" at bounding box center [754, 81] width 12 height 11
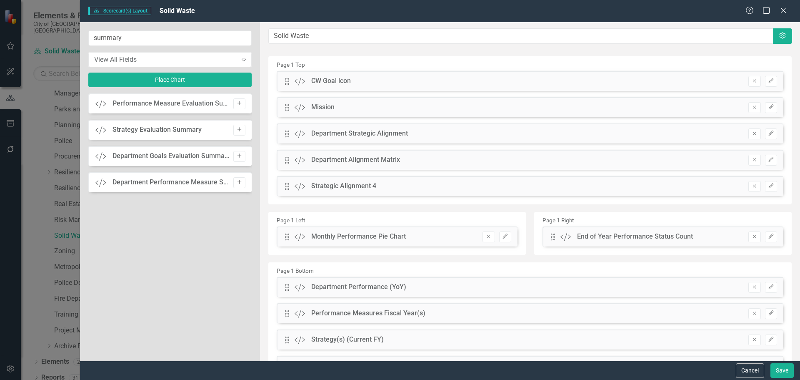
click at [236, 177] on button "Add" at bounding box center [239, 182] width 12 height 11
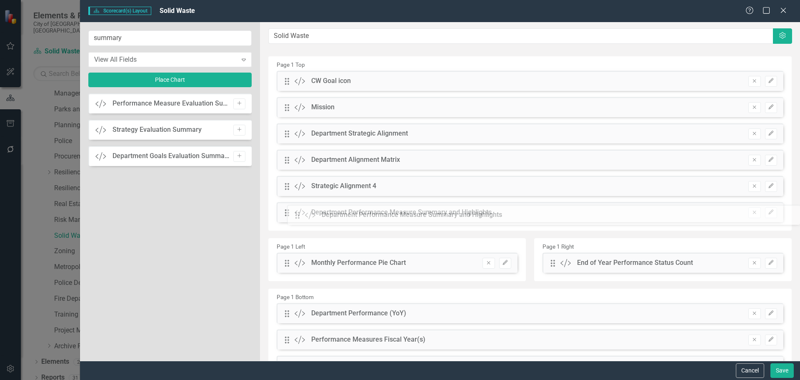
drag, startPoint x: 286, startPoint y: 80, endPoint x: 302, endPoint y: 214, distance: 134.8
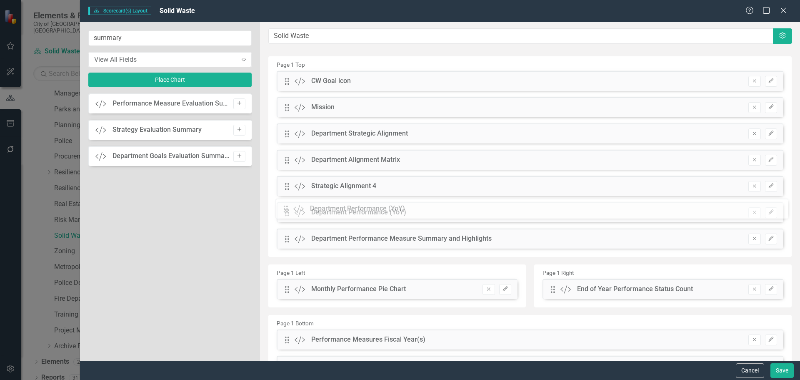
drag, startPoint x: 287, startPoint y: 312, endPoint x: 292, endPoint y: 207, distance: 104.7
click at [779, 370] on button "Save" at bounding box center [781, 370] width 23 height 15
